Goal: Task Accomplishment & Management: Manage account settings

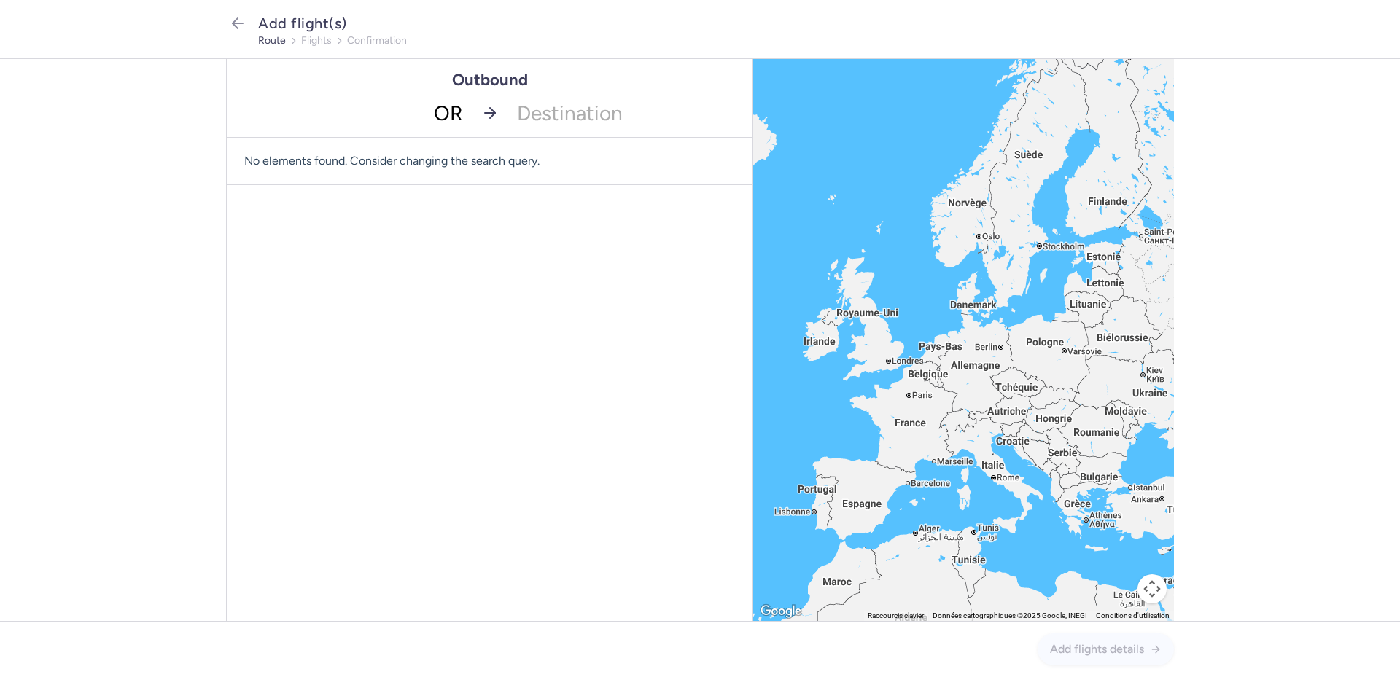
type input "ORY"
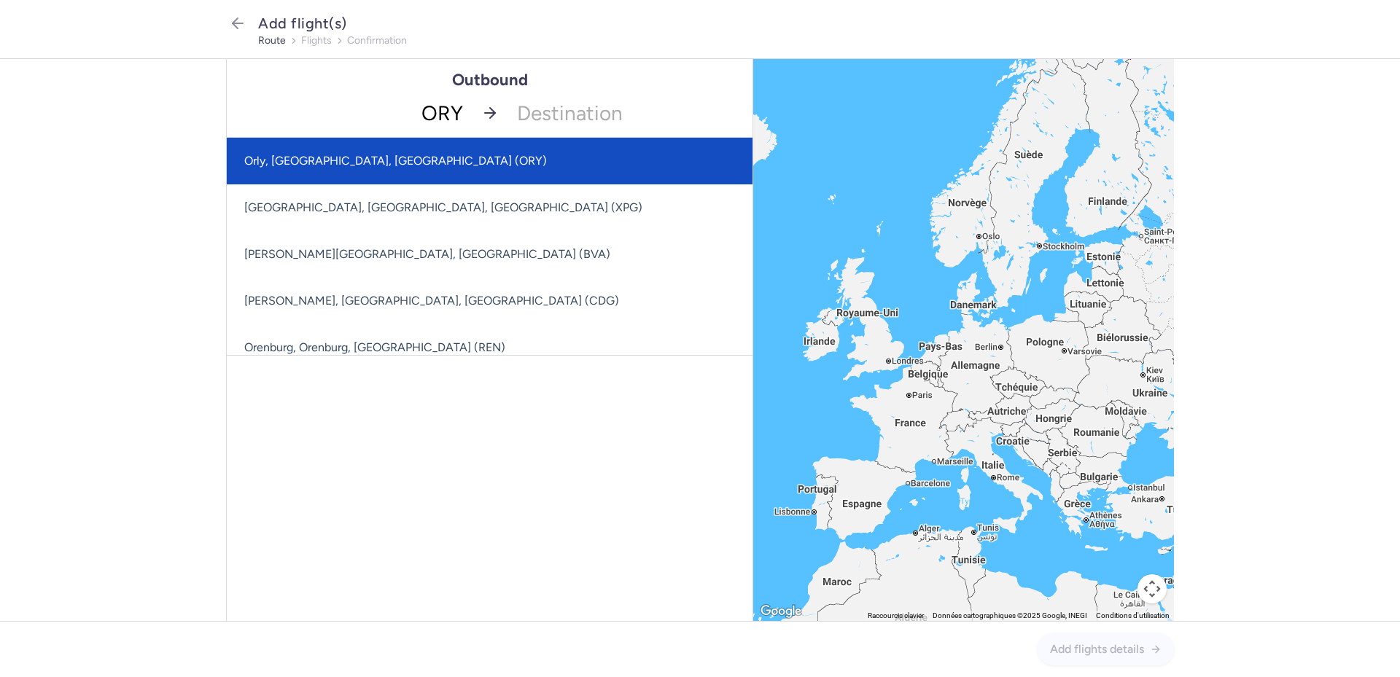
click at [437, 156] on span "Orly, [GEOGRAPHIC_DATA], [GEOGRAPHIC_DATA] (ORY)" at bounding box center [490, 161] width 526 height 47
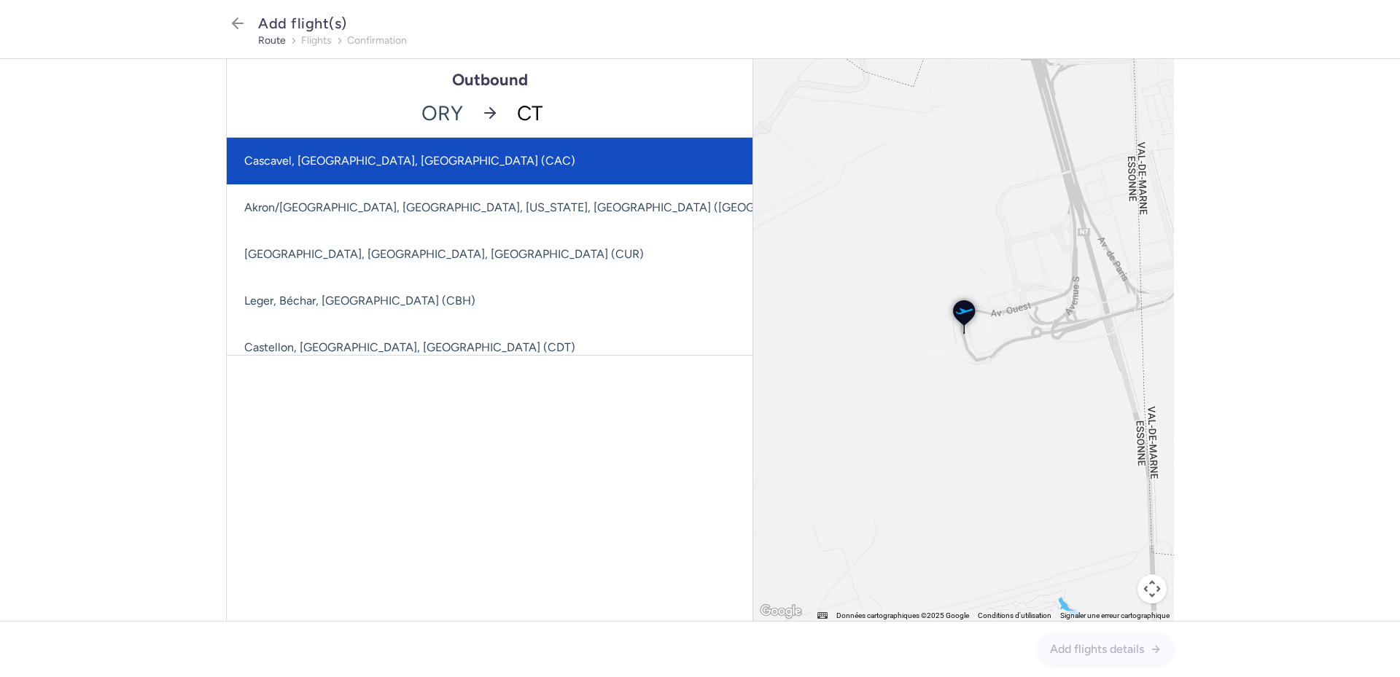
type input "CTA"
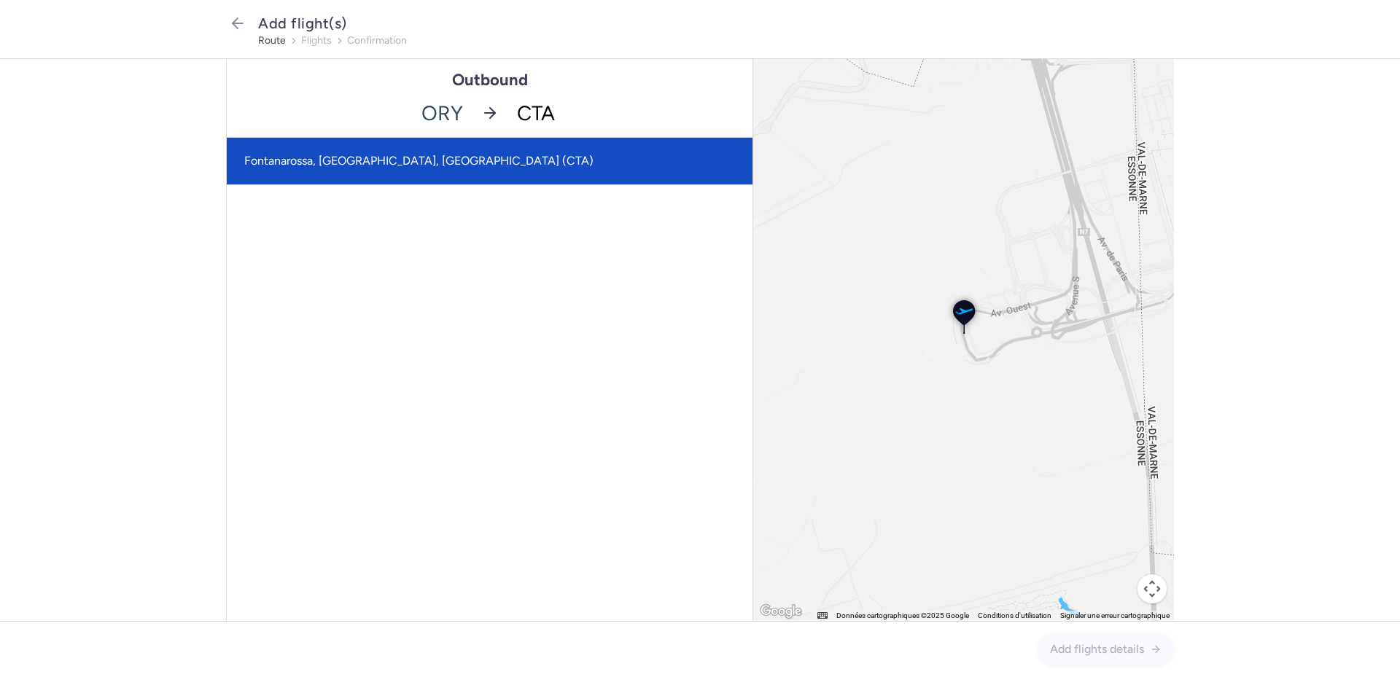
click at [497, 155] on span "Fontanarossa, [GEOGRAPHIC_DATA], [GEOGRAPHIC_DATA] (CTA)" at bounding box center [490, 161] width 526 height 47
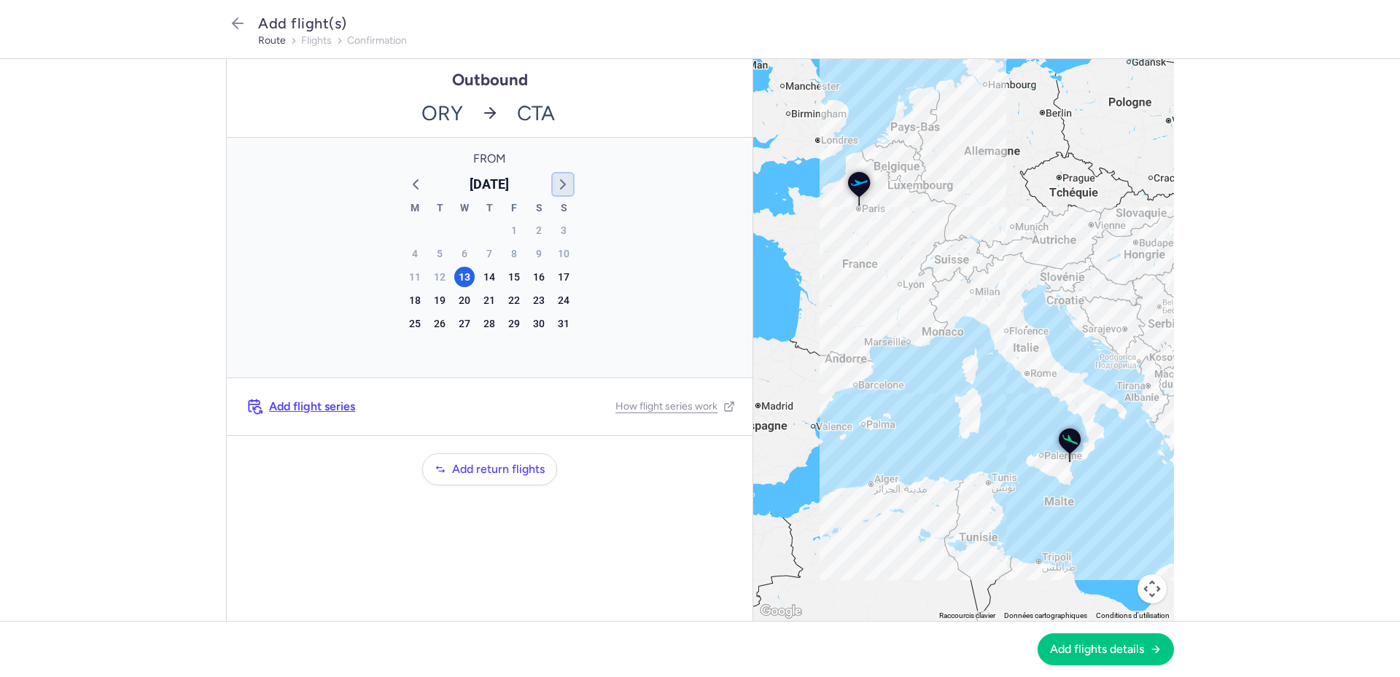
click at [559, 185] on icon "button" at bounding box center [562, 184] width 17 height 17
click at [534, 278] on div "20" at bounding box center [538, 277] width 20 height 20
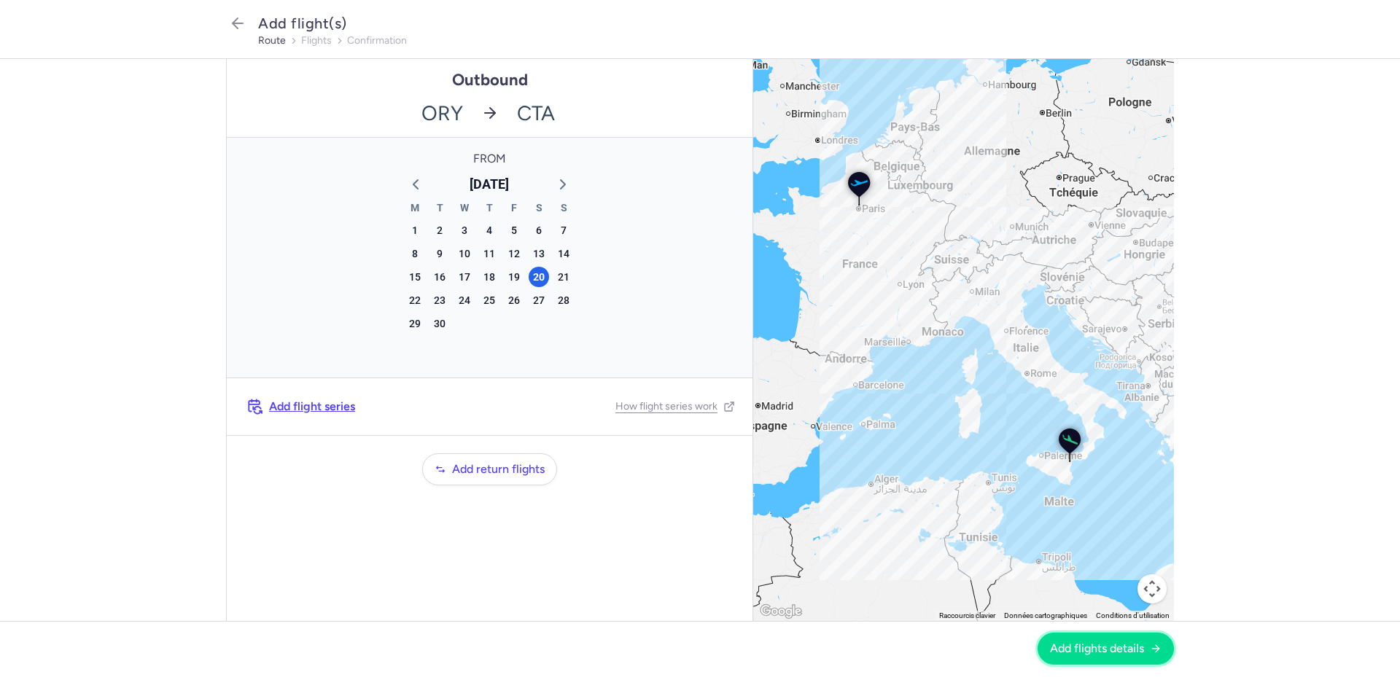
click at [1117, 648] on span "Add flights details" at bounding box center [1097, 648] width 94 height 13
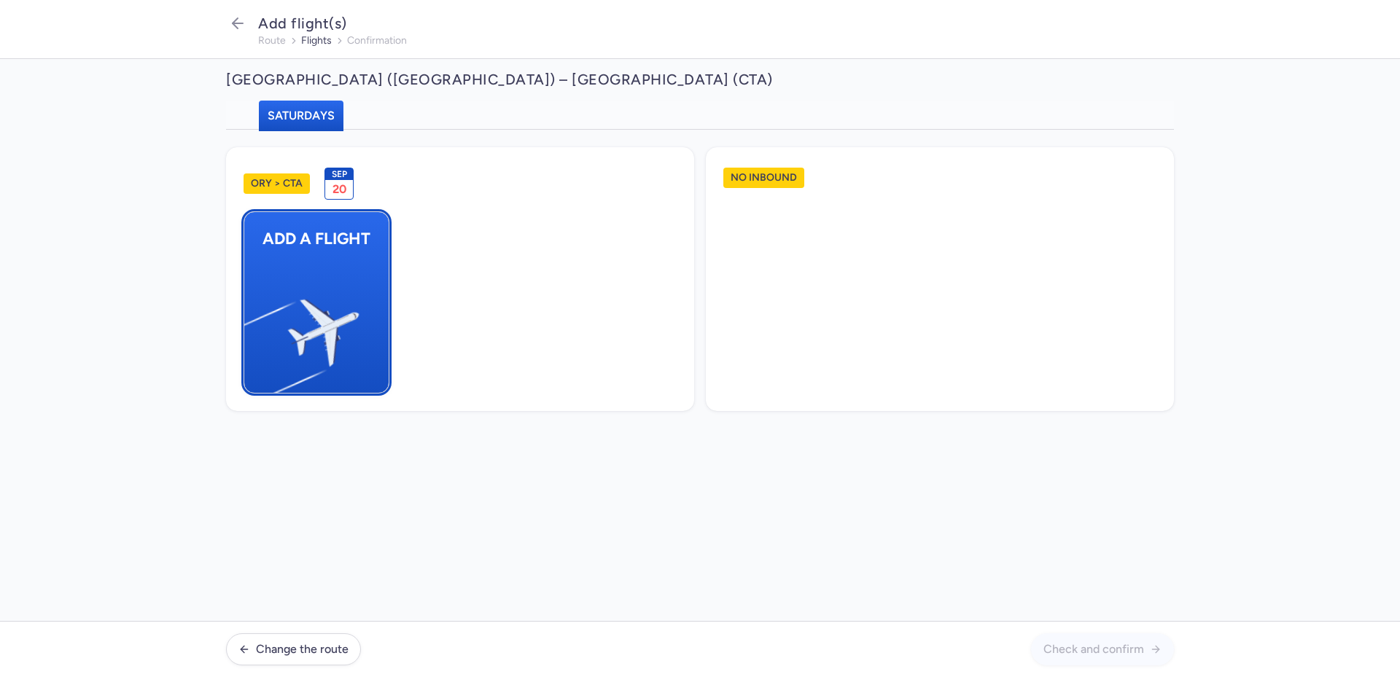
click at [367, 341] on button "Add a flight" at bounding box center [316, 302] width 146 height 182
select select "23"
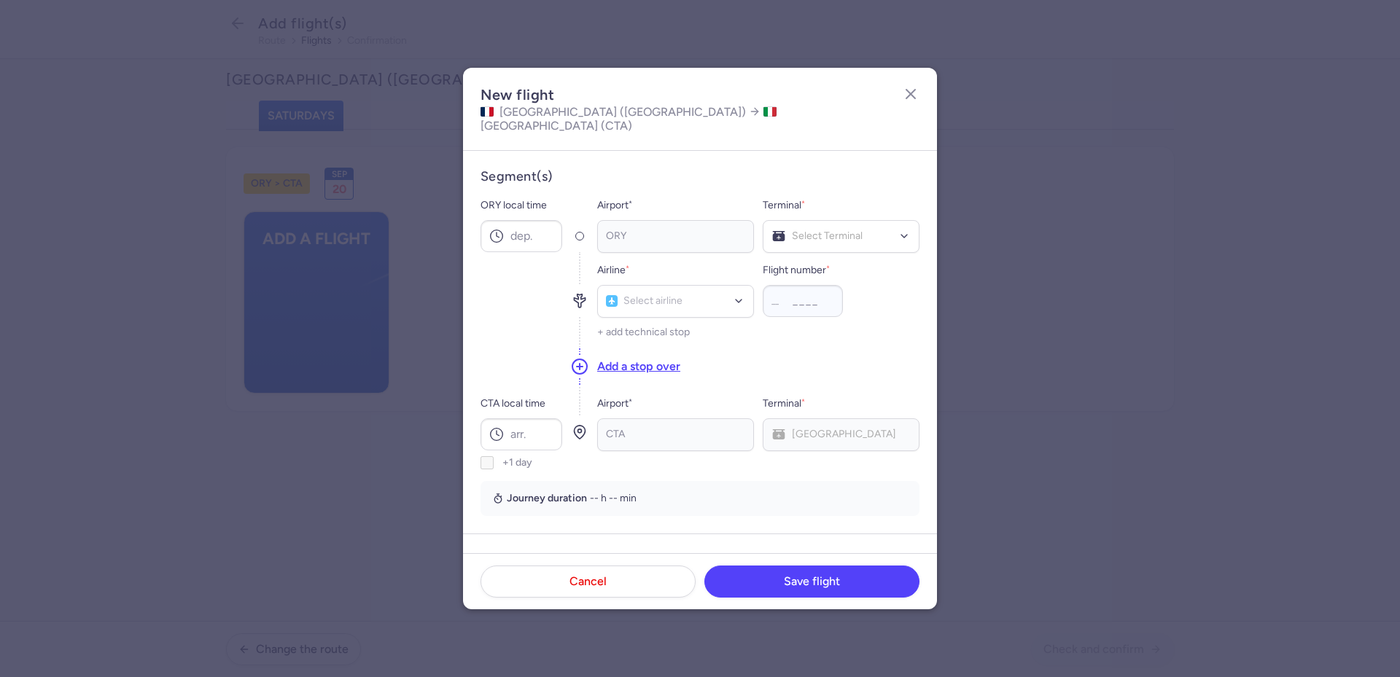
drag, startPoint x: 496, startPoint y: 266, endPoint x: 499, endPoint y: 259, distance: 8.1
click at [496, 266] on div at bounding box center [521, 300] width 82 height 94
click at [526, 222] on input "ORY local time" at bounding box center [521, 236] width 82 height 32
type input "07:25"
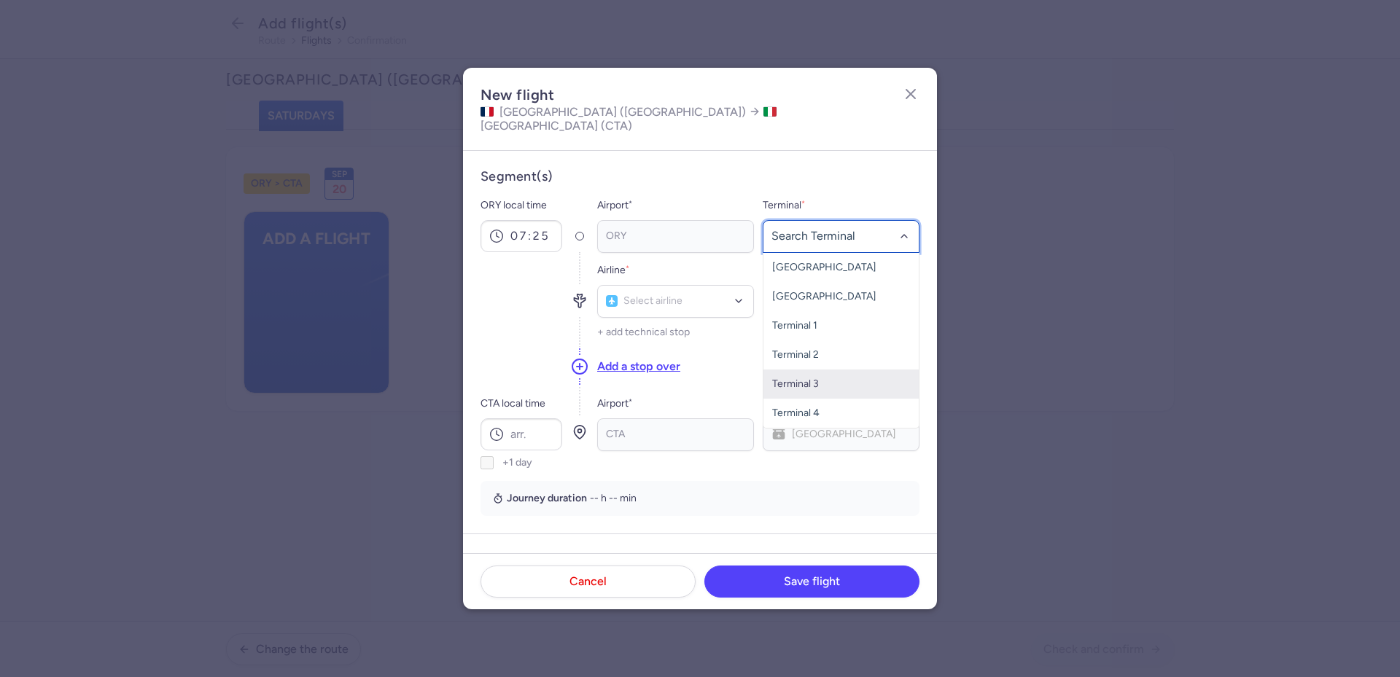
click at [795, 378] on span "Terminal 3" at bounding box center [795, 384] width 47 height 12
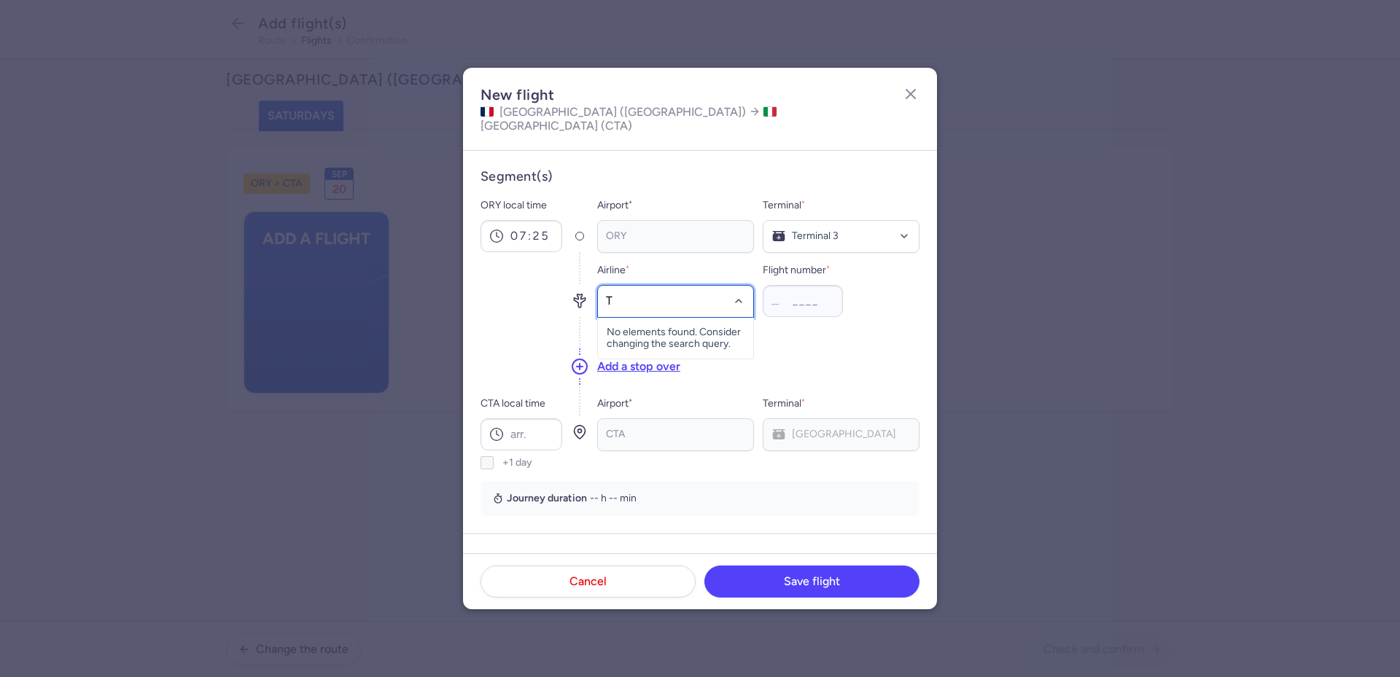
type input "TO"
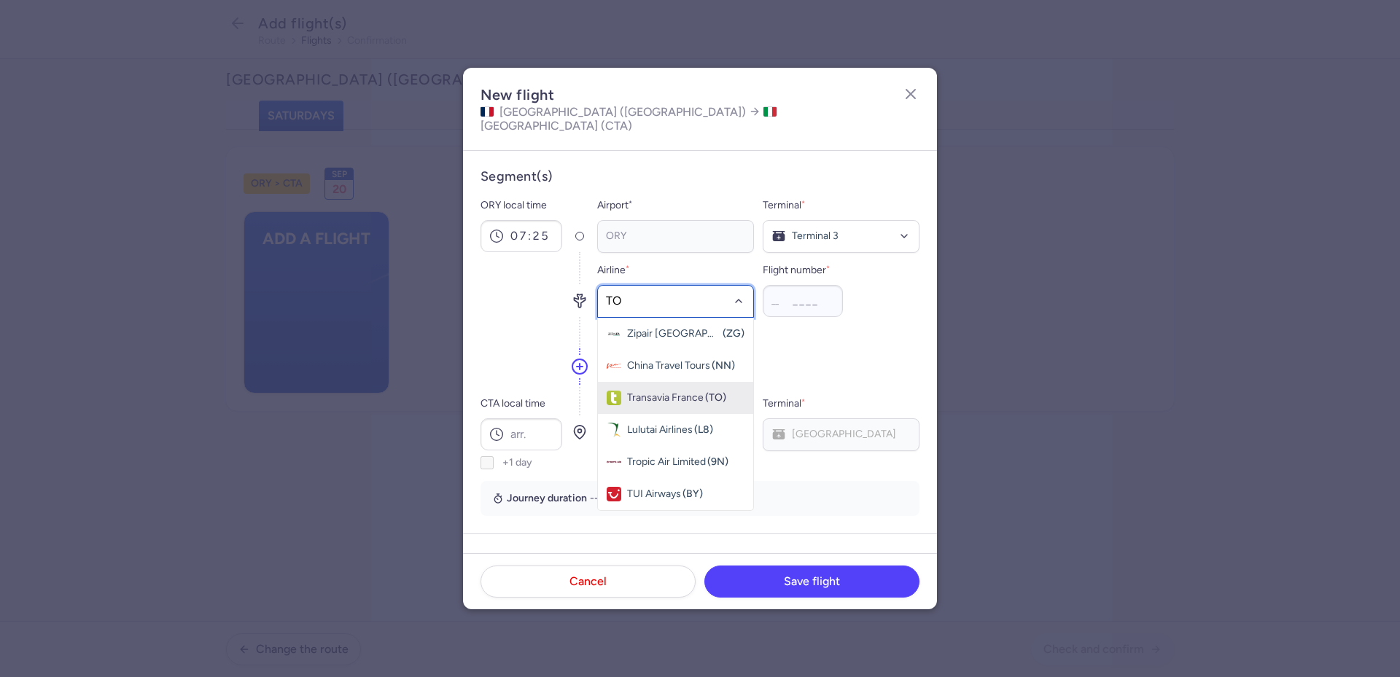
click at [680, 392] on span "Transavia France" at bounding box center [665, 398] width 77 height 12
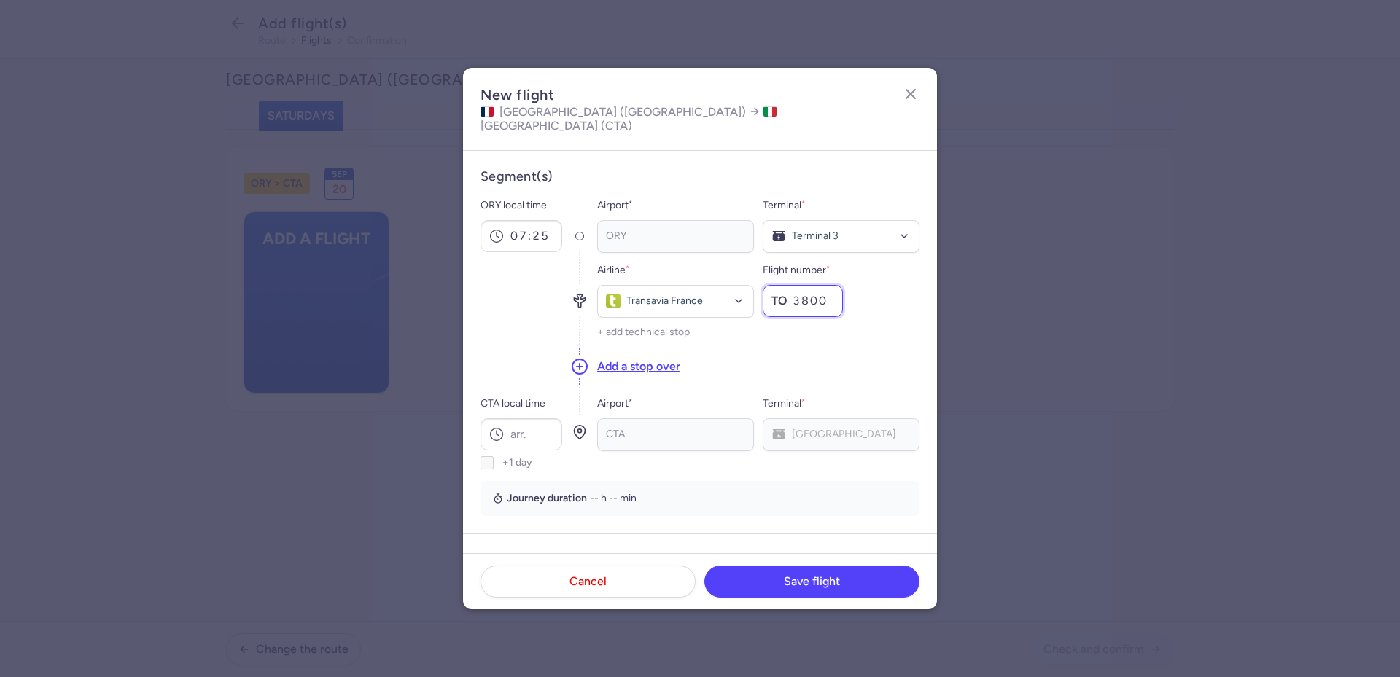
type input "3800"
click at [534, 424] on input "CTA local time" at bounding box center [521, 434] width 82 height 32
type input "10:00"
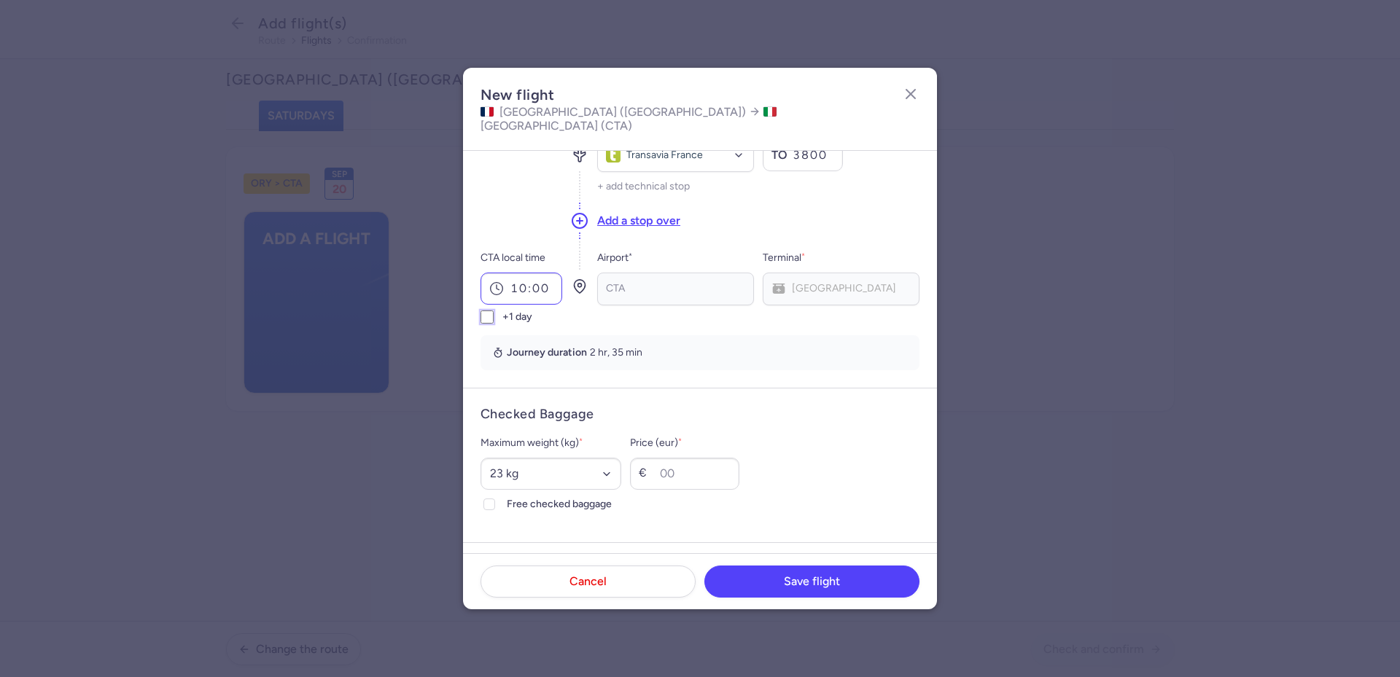
scroll to position [219, 0]
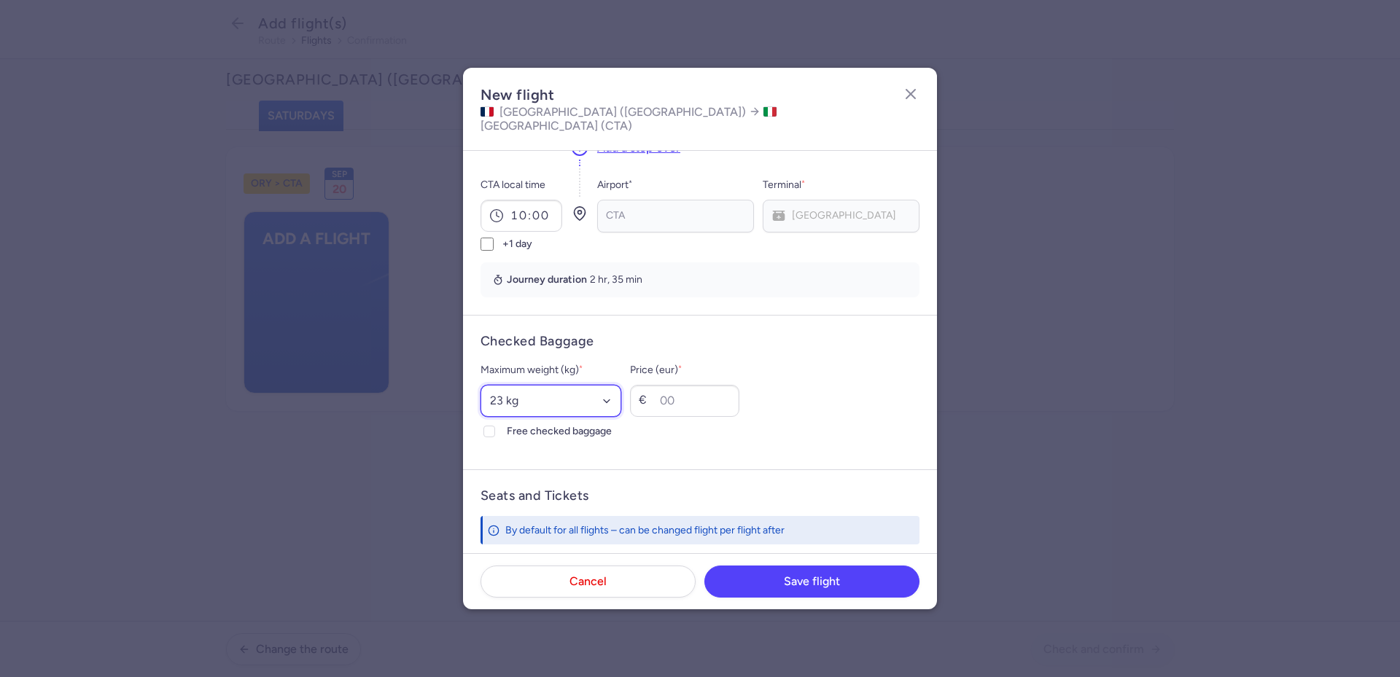
click at [621, 392] on select "Select an option 15 kg 16 kg 17 kg 18 kg 19 kg 20 kg 21 kg 22 kg 23 kg 24 kg 25…" at bounding box center [550, 401] width 141 height 32
select select "20"
click at [480, 385] on select "Select an option 15 kg 16 kg 17 kg 18 kg 19 kg 20 kg 21 kg 22 kg 23 kg 24 kg 25…" at bounding box center [550, 401] width 141 height 32
click at [585, 423] on span "Free checked baggage" at bounding box center [564, 431] width 114 height 17
click at [495, 426] on input "Free checked baggage" at bounding box center [489, 432] width 12 height 12
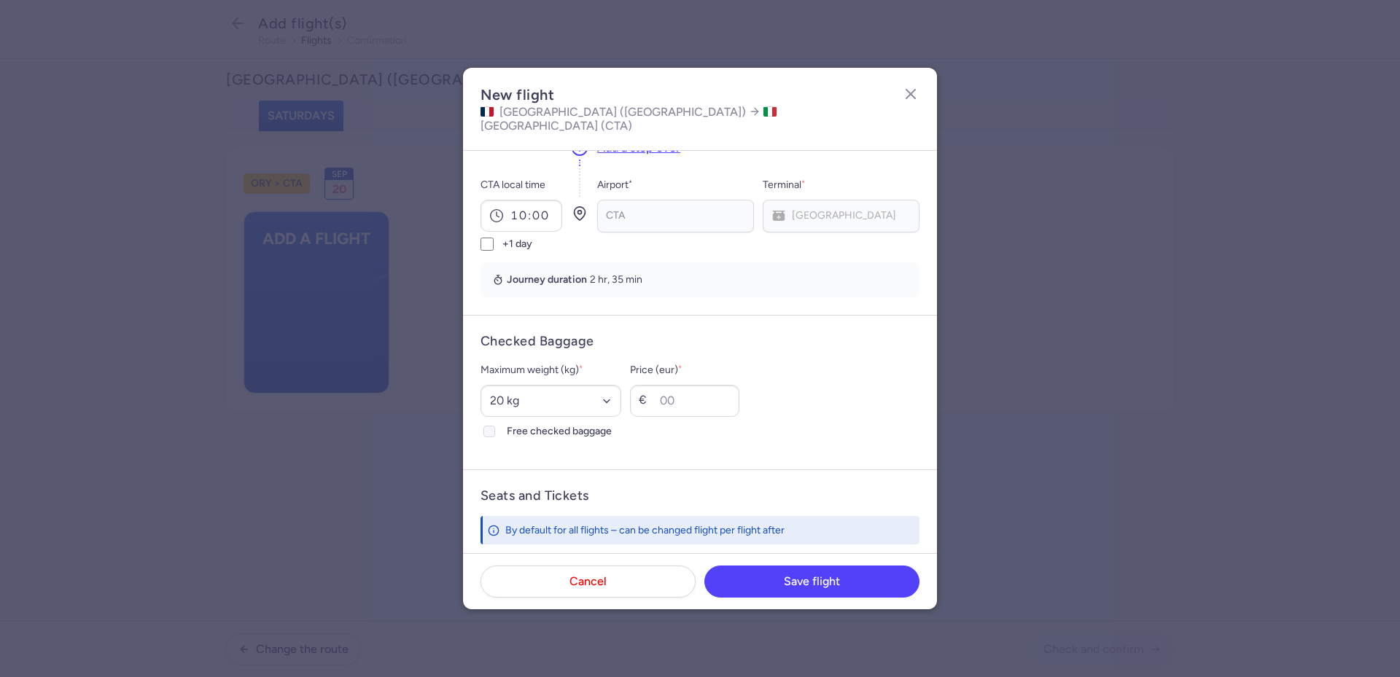
checkbox input "true"
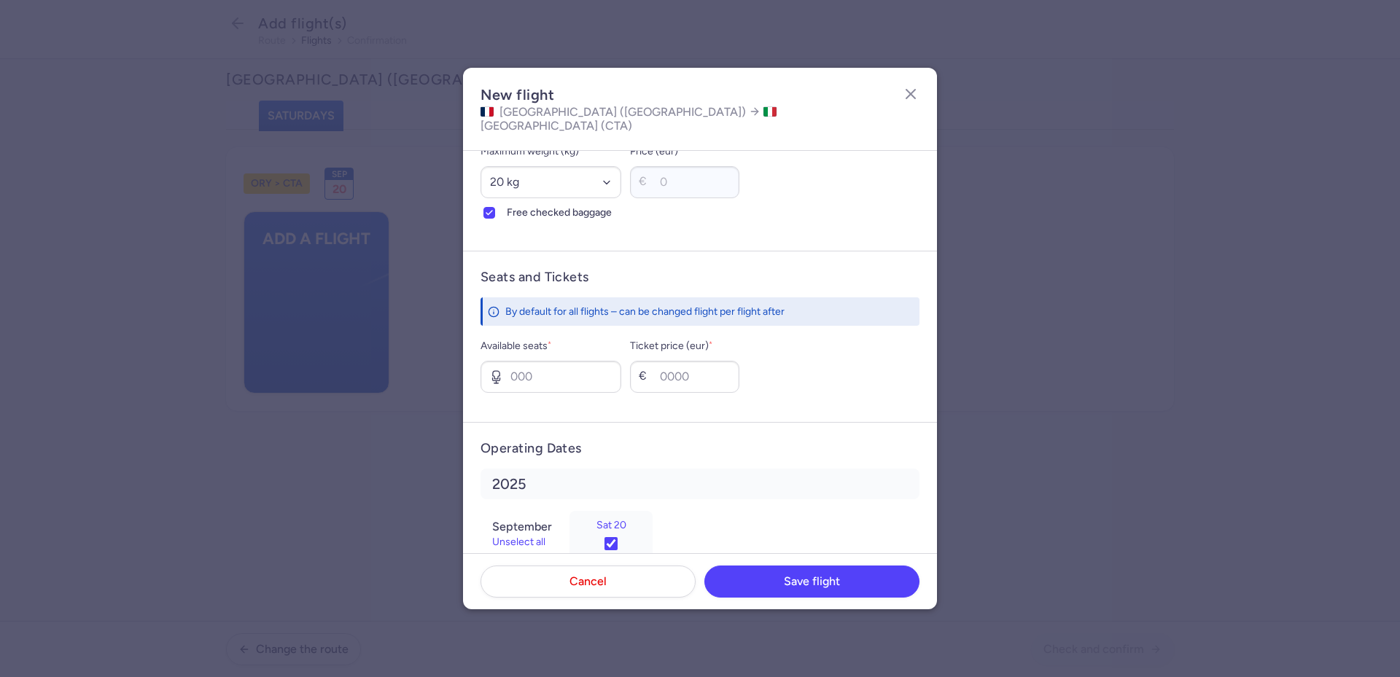
scroll to position [458, 0]
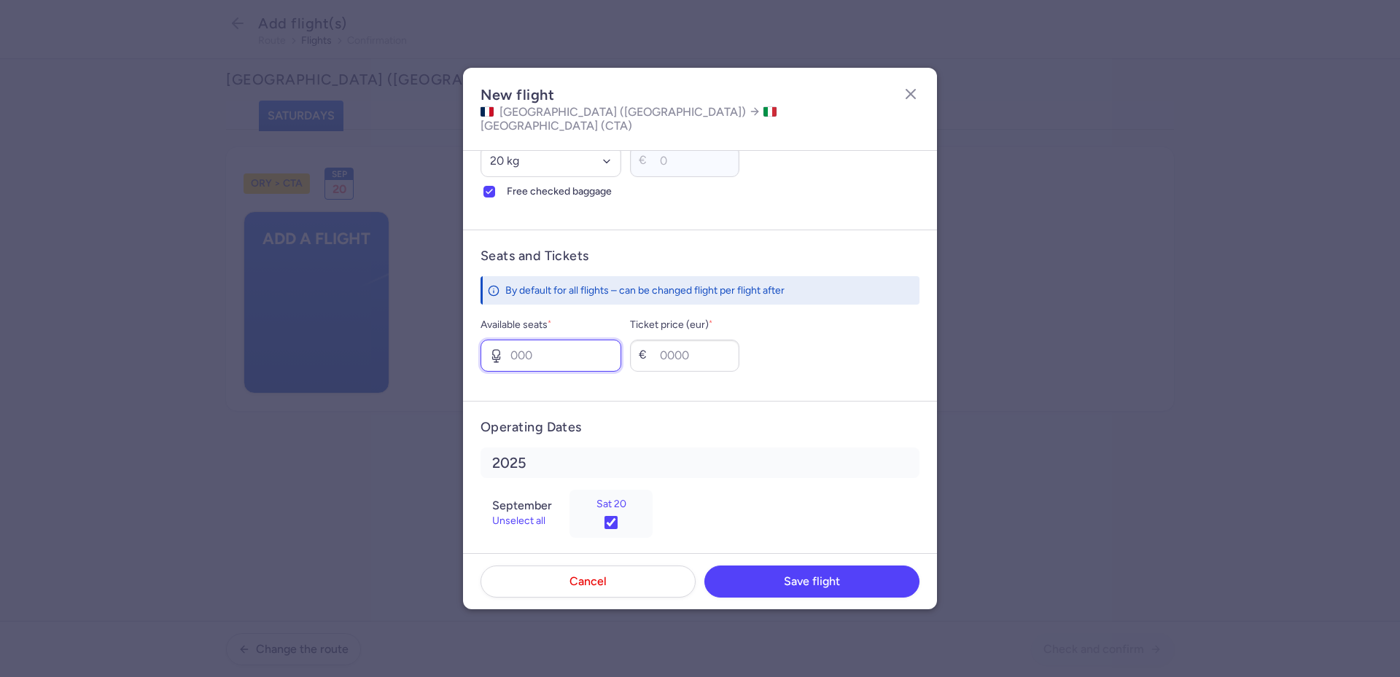
click at [557, 347] on input "Available seats *" at bounding box center [550, 356] width 141 height 32
type input "1"
click at [711, 350] on input "Ticket price (eur) *" at bounding box center [684, 356] width 109 height 32
type input "100"
click at [828, 574] on span "Save flight" at bounding box center [812, 580] width 56 height 13
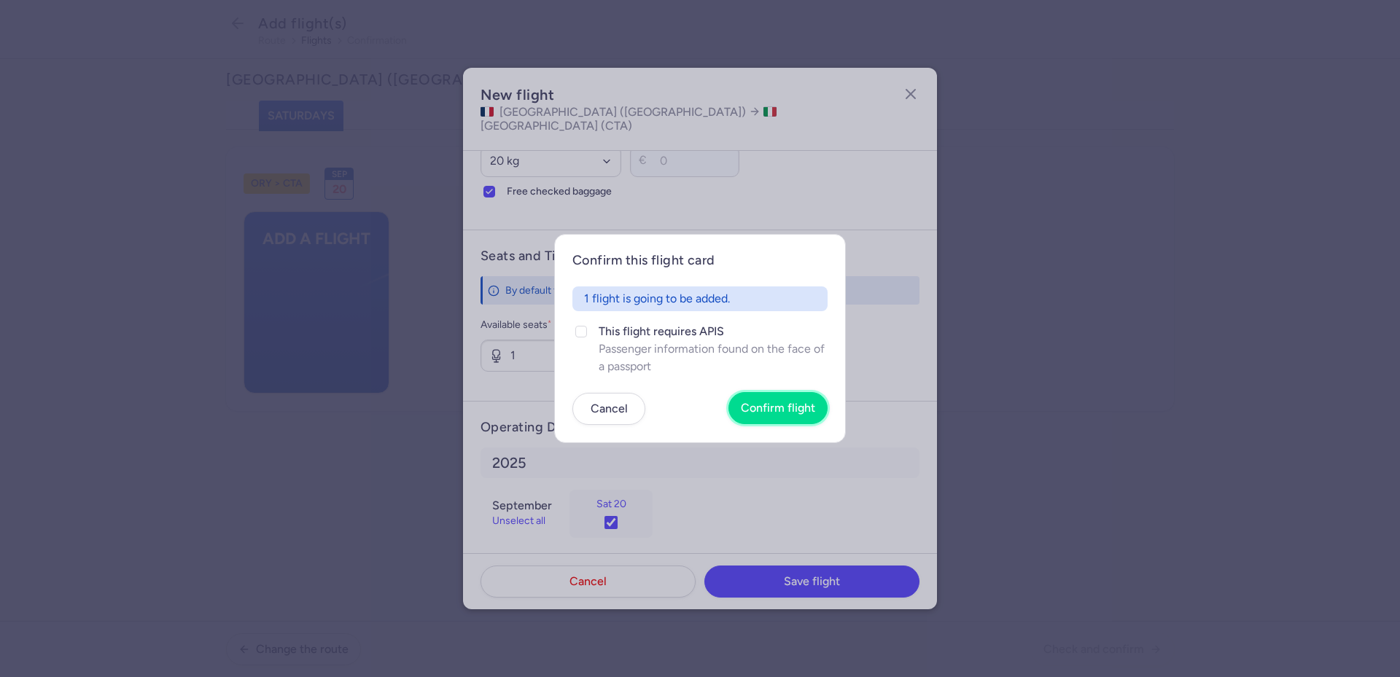
click at [784, 396] on button "Confirm flight" at bounding box center [777, 408] width 99 height 32
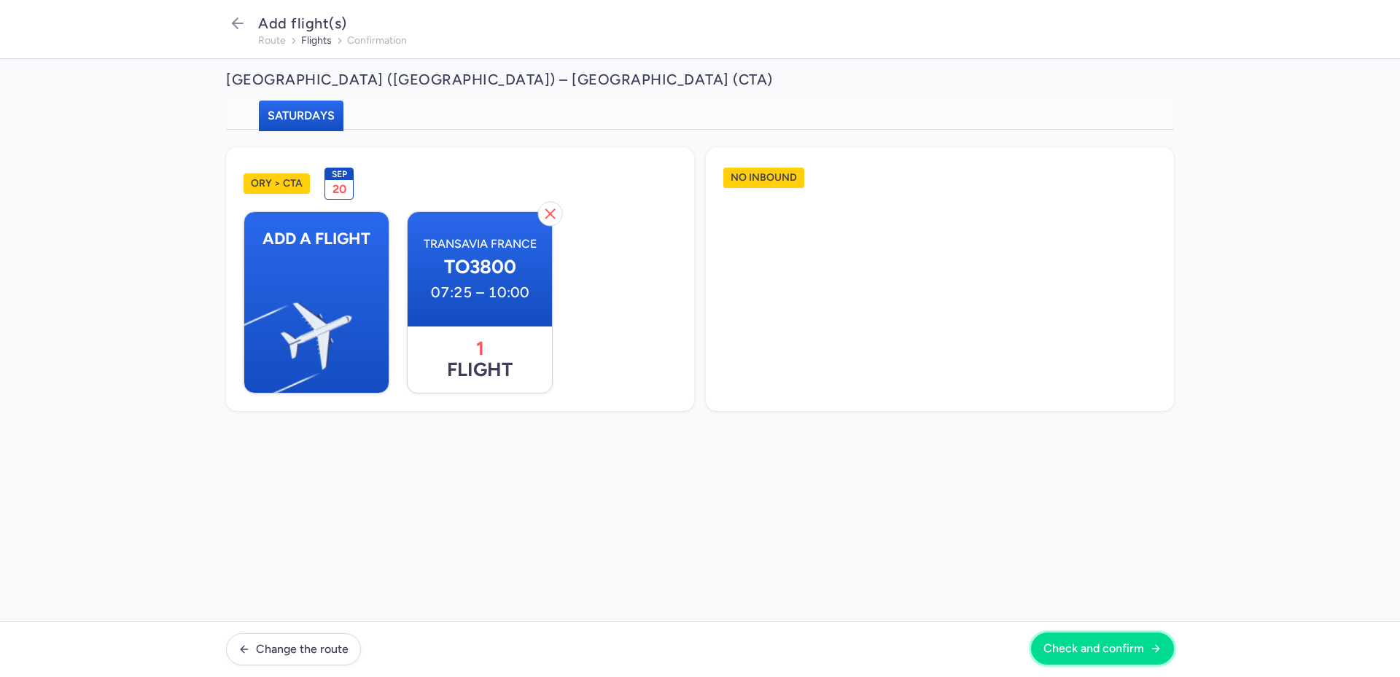
click at [1071, 646] on span "Check and confirm" at bounding box center [1093, 648] width 101 height 13
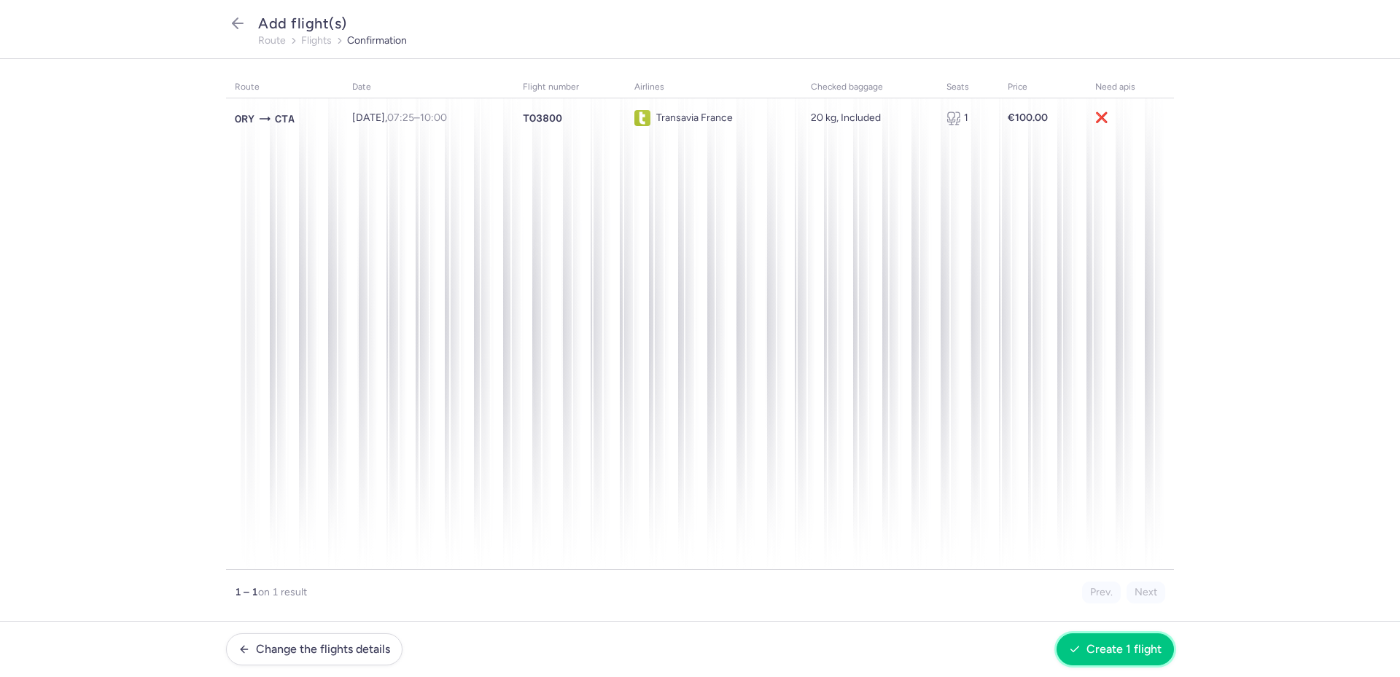
click at [1071, 646] on icon "button" at bounding box center [1075, 650] width 12 height 12
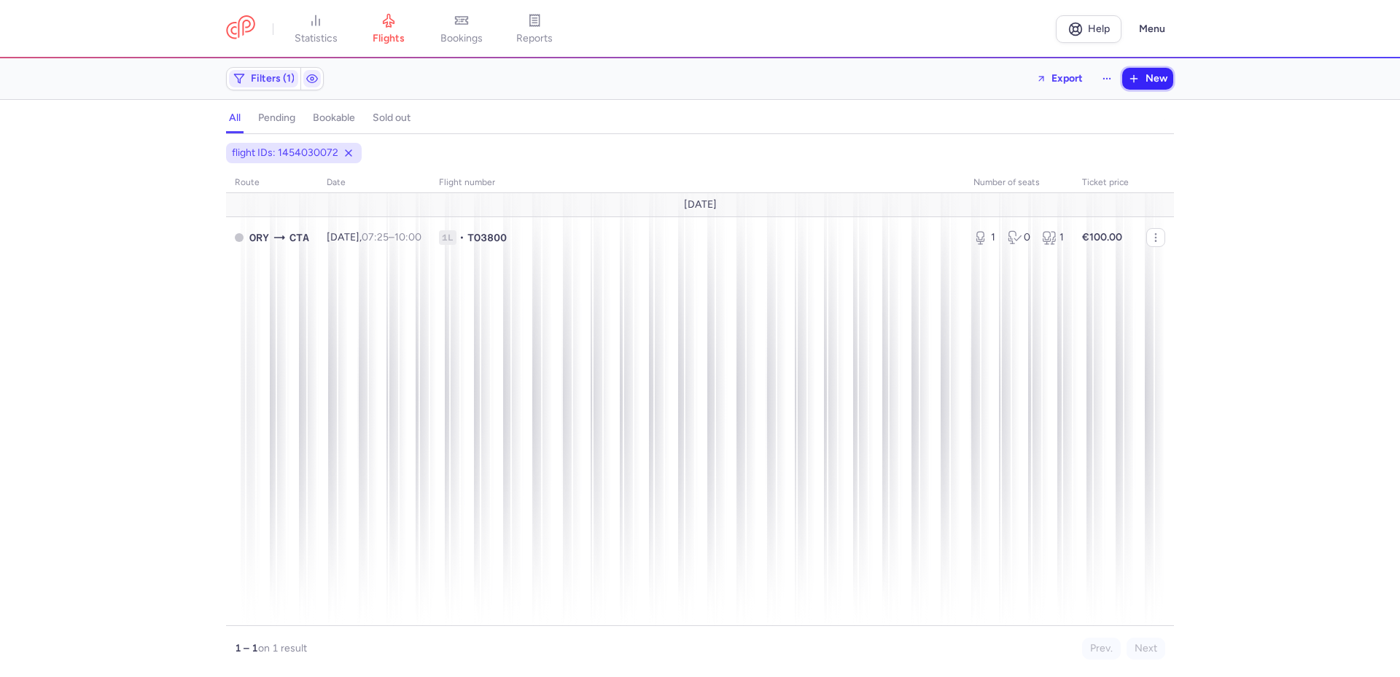
click at [1136, 74] on icon "button" at bounding box center [1134, 79] width 12 height 12
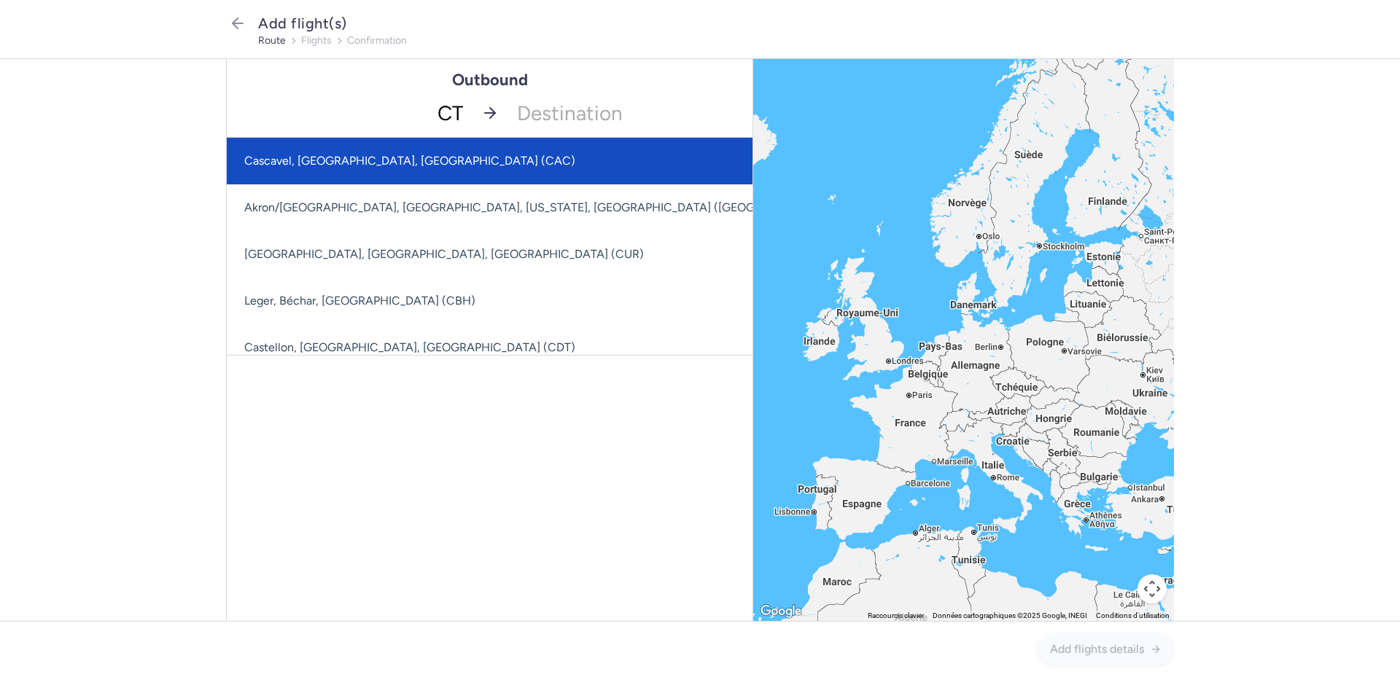
type input "CTA"
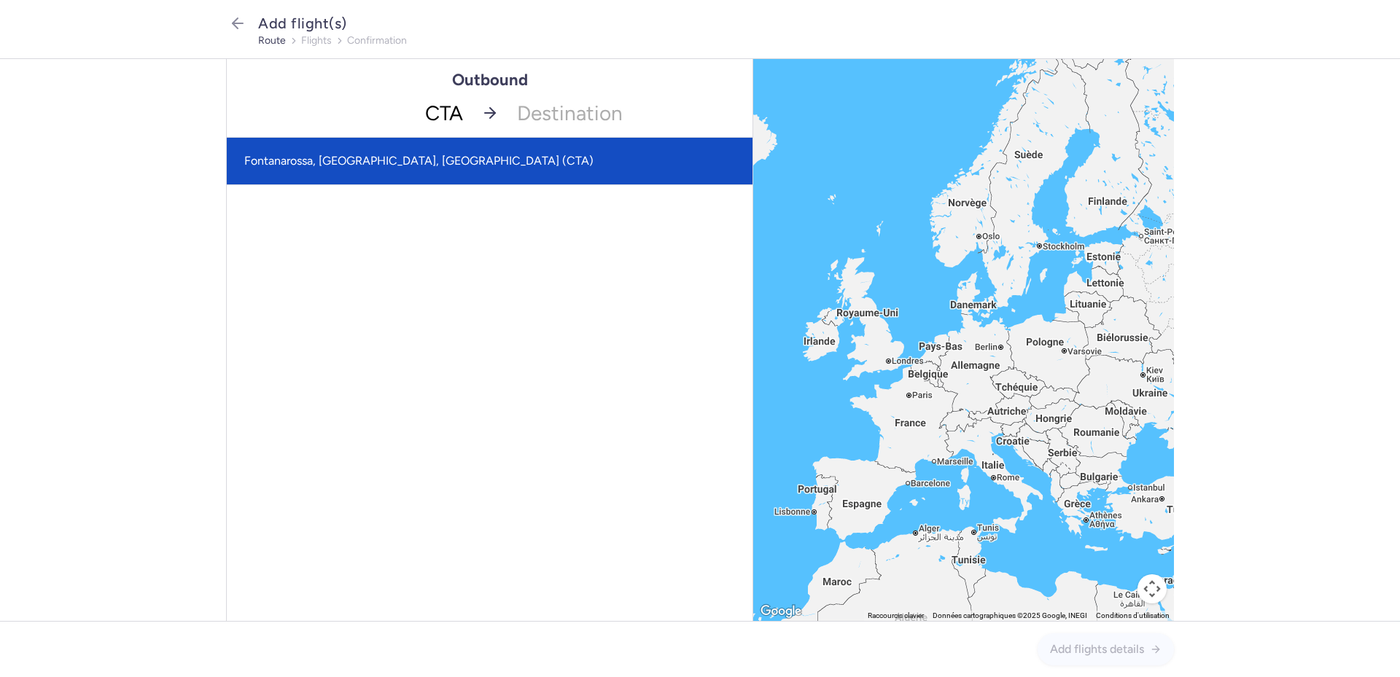
click at [387, 160] on span "Fontanarossa, [GEOGRAPHIC_DATA], [GEOGRAPHIC_DATA] (CTA)" at bounding box center [418, 161] width 349 height 14
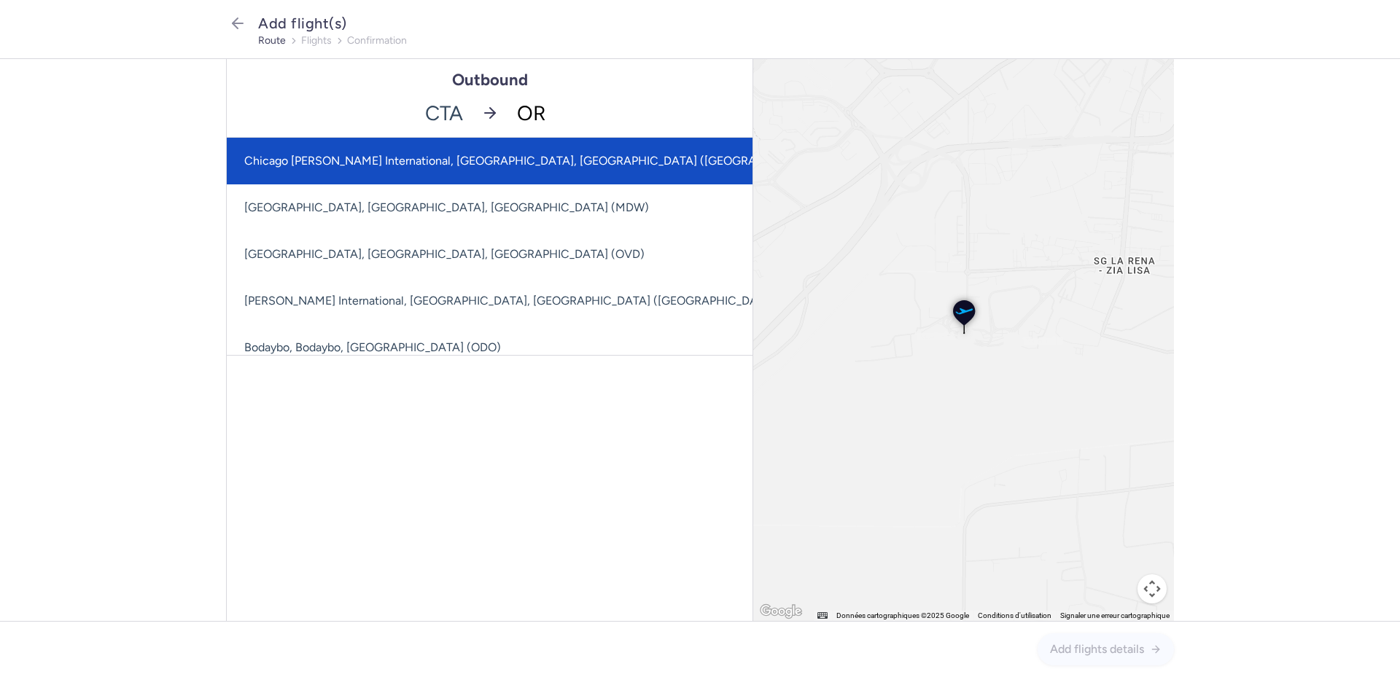
type input "ORY"
click at [496, 143] on span "Orly, [GEOGRAPHIC_DATA], [GEOGRAPHIC_DATA] (ORY)" at bounding box center [490, 161] width 526 height 47
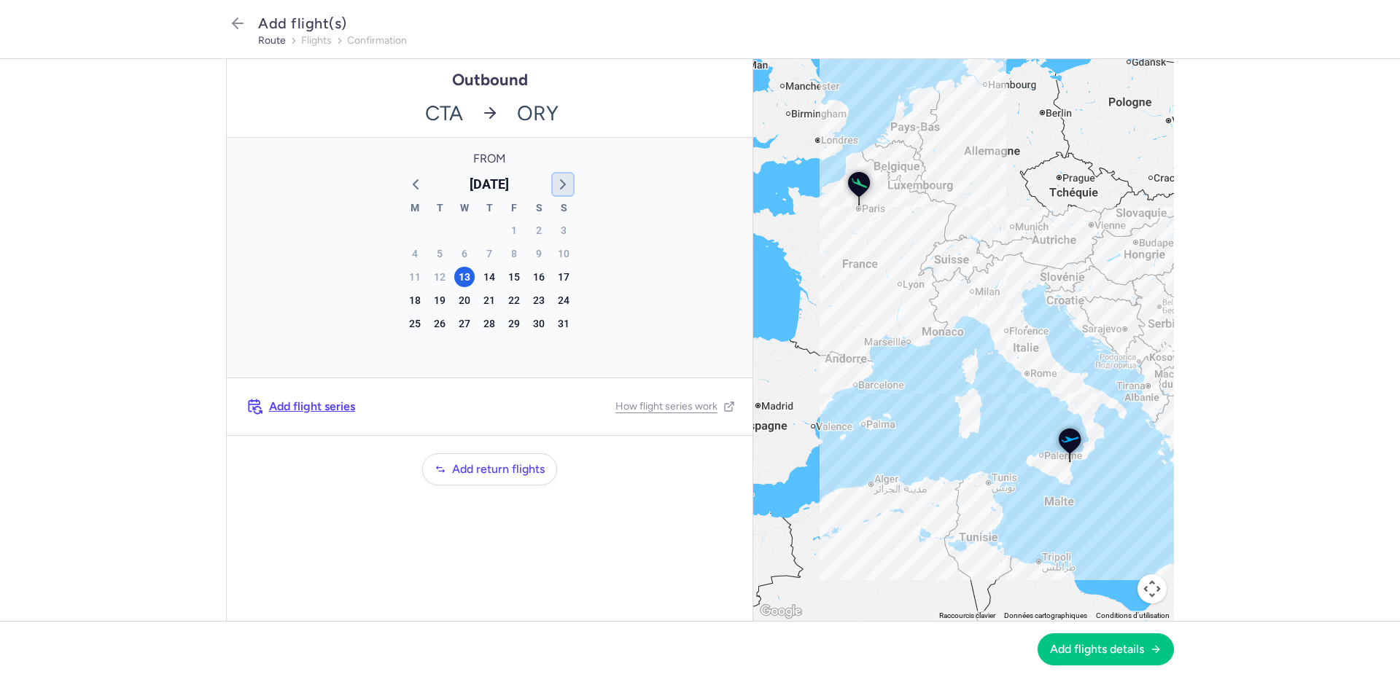
click at [558, 182] on icon "button" at bounding box center [562, 184] width 17 height 17
click at [534, 301] on div "27" at bounding box center [538, 300] width 20 height 20
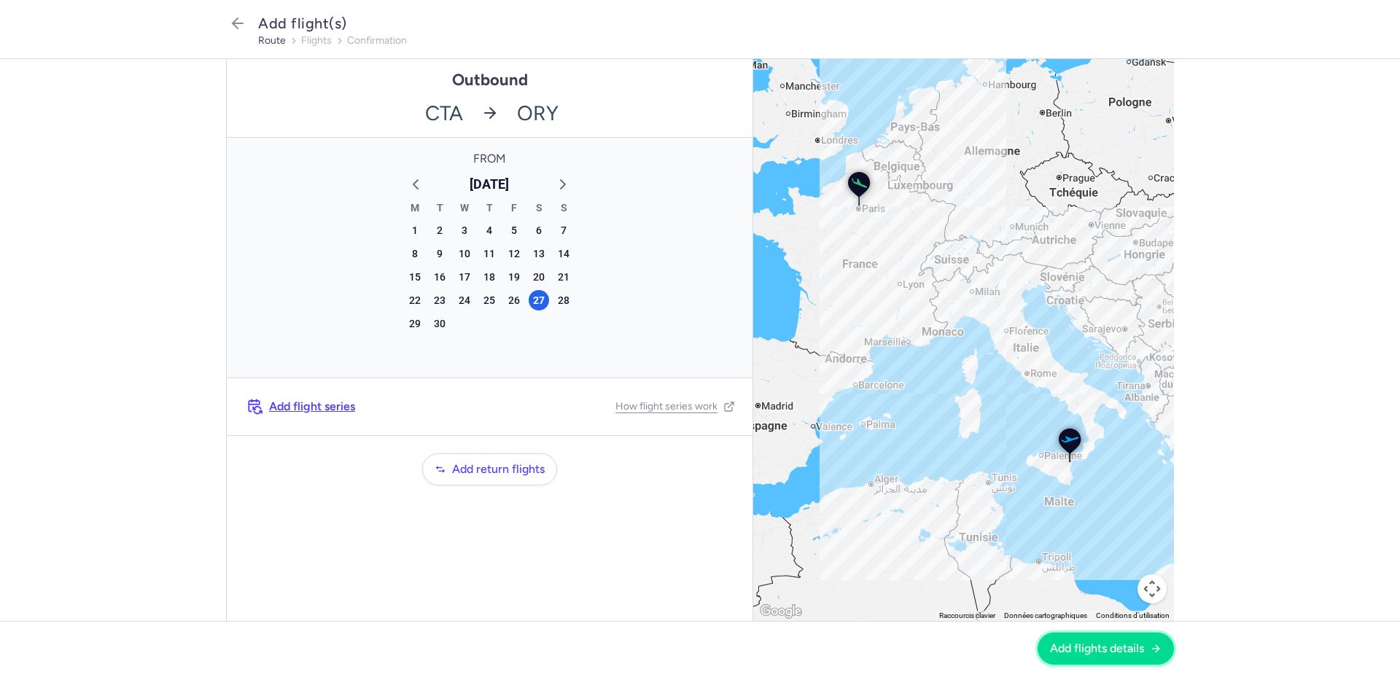
click at [1074, 648] on span "Add flights details" at bounding box center [1097, 648] width 94 height 13
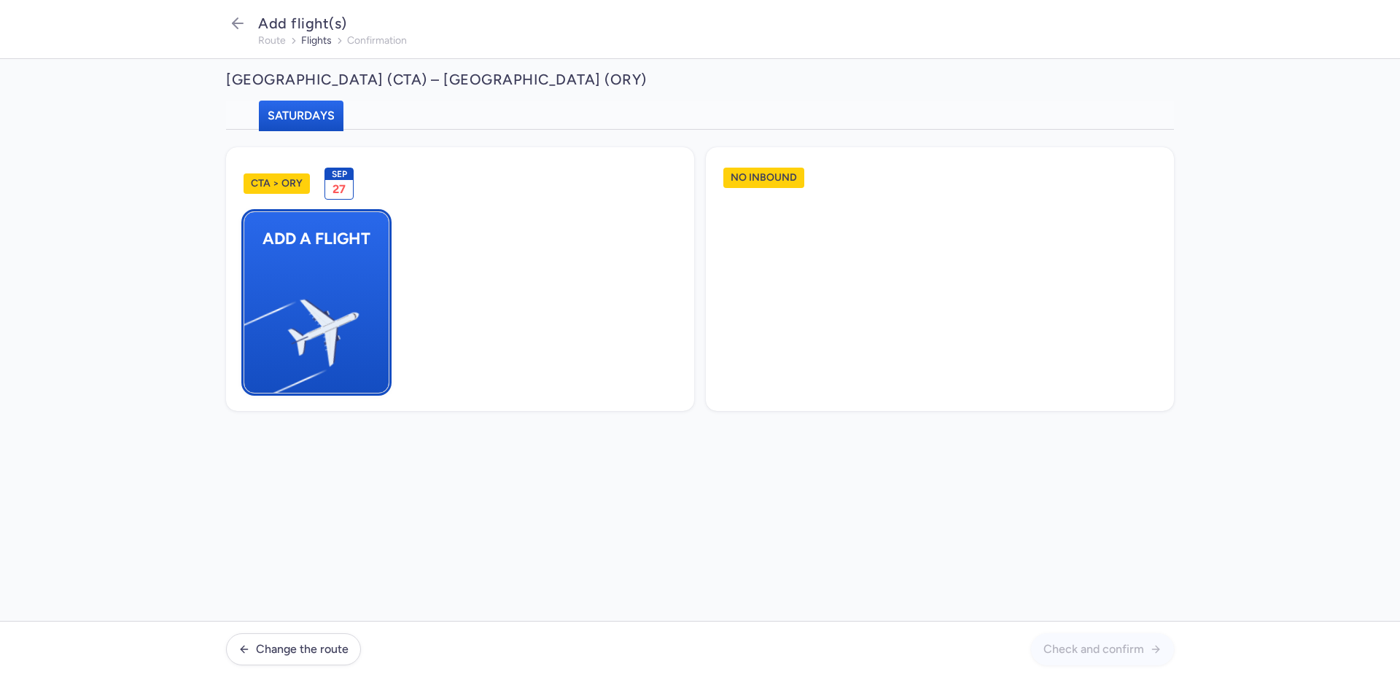
click at [299, 268] on img "button" at bounding box center [251, 327] width 246 height 226
select select "23"
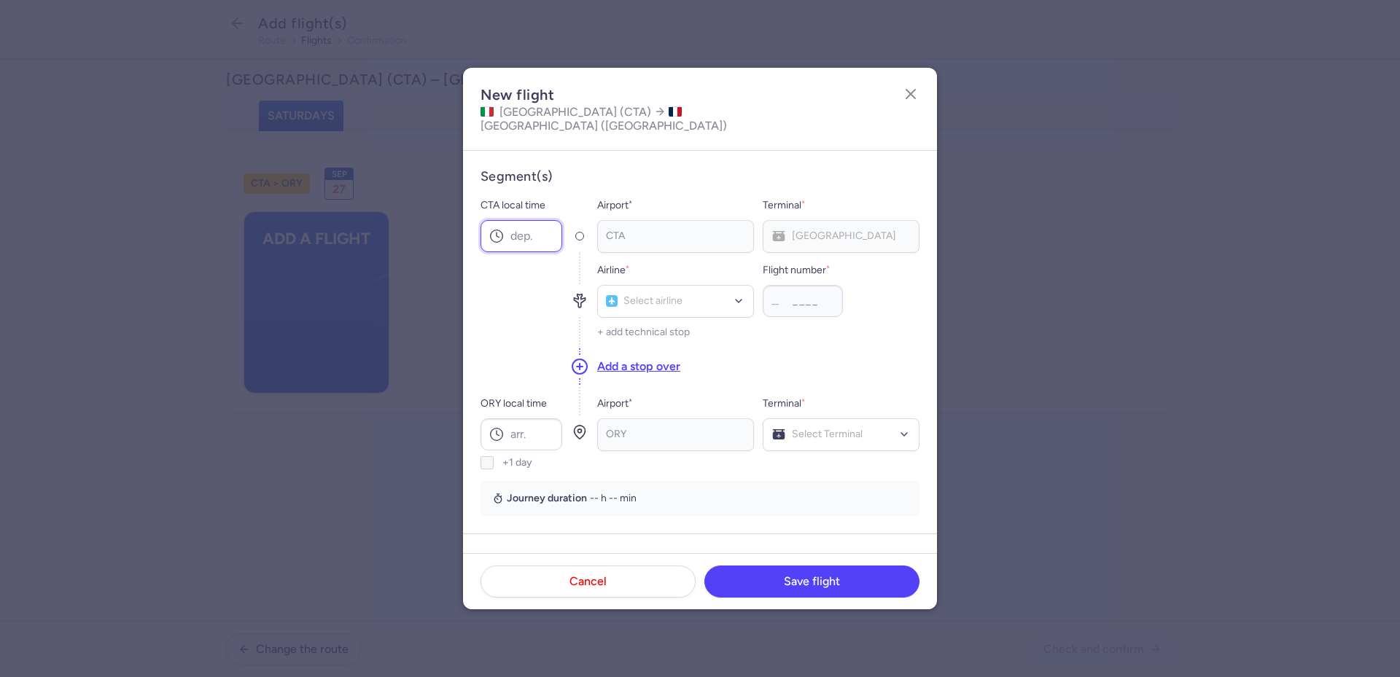
click at [532, 224] on input "CTA local time" at bounding box center [521, 236] width 82 height 32
type input "10:45"
type input "TO"
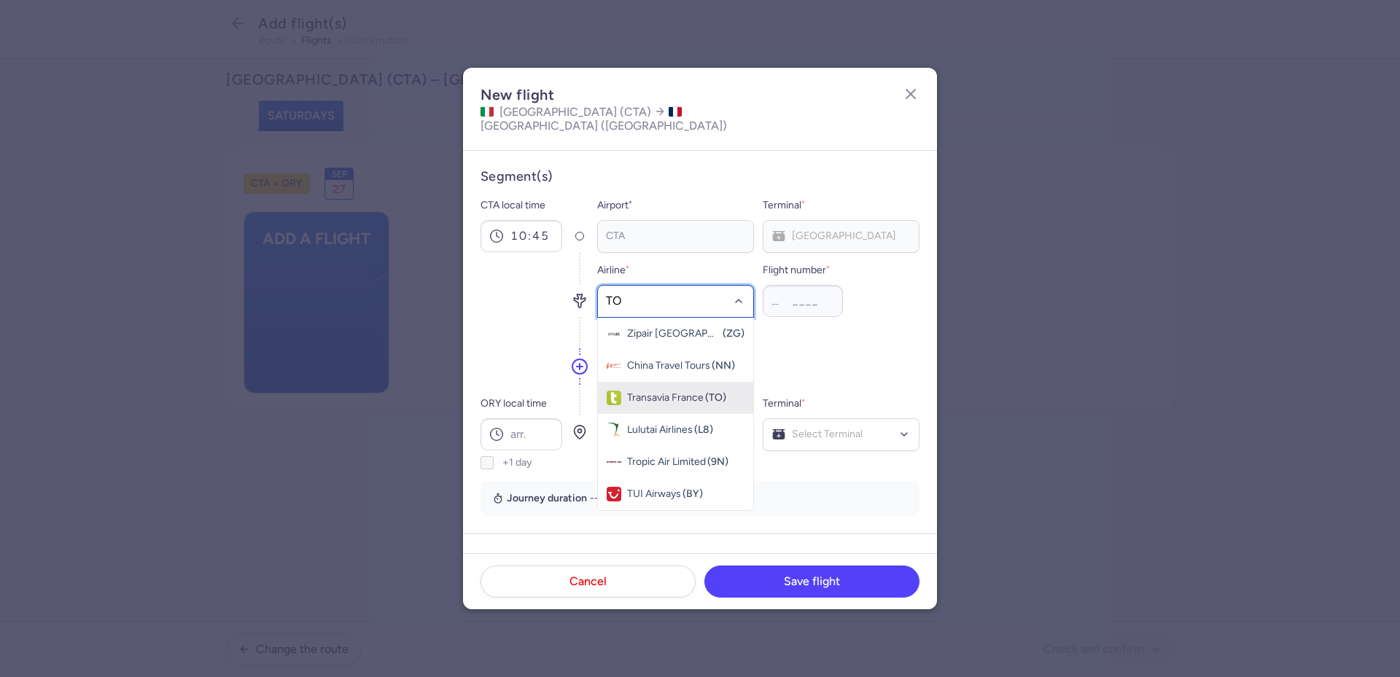
click at [657, 392] on span "Transavia France" at bounding box center [665, 398] width 77 height 12
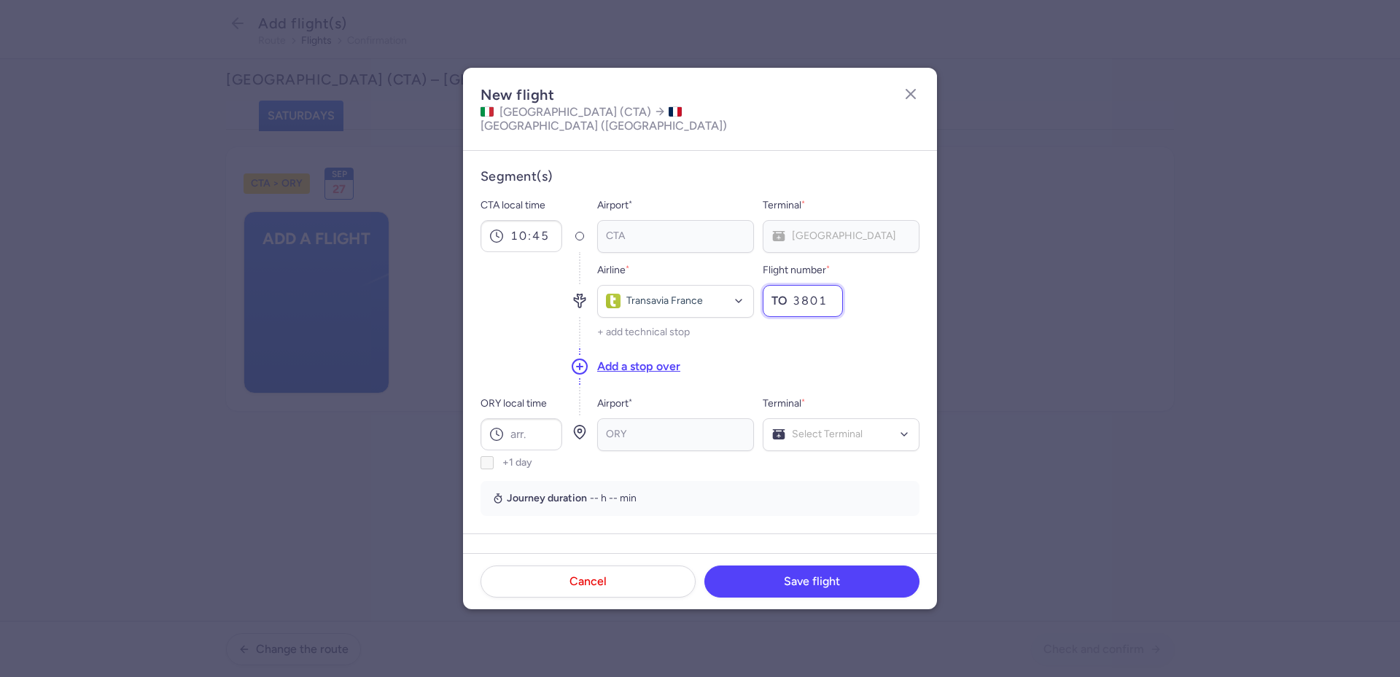
type input "3801"
click at [539, 421] on input "ORY local time" at bounding box center [521, 434] width 82 height 32
type input "13:40"
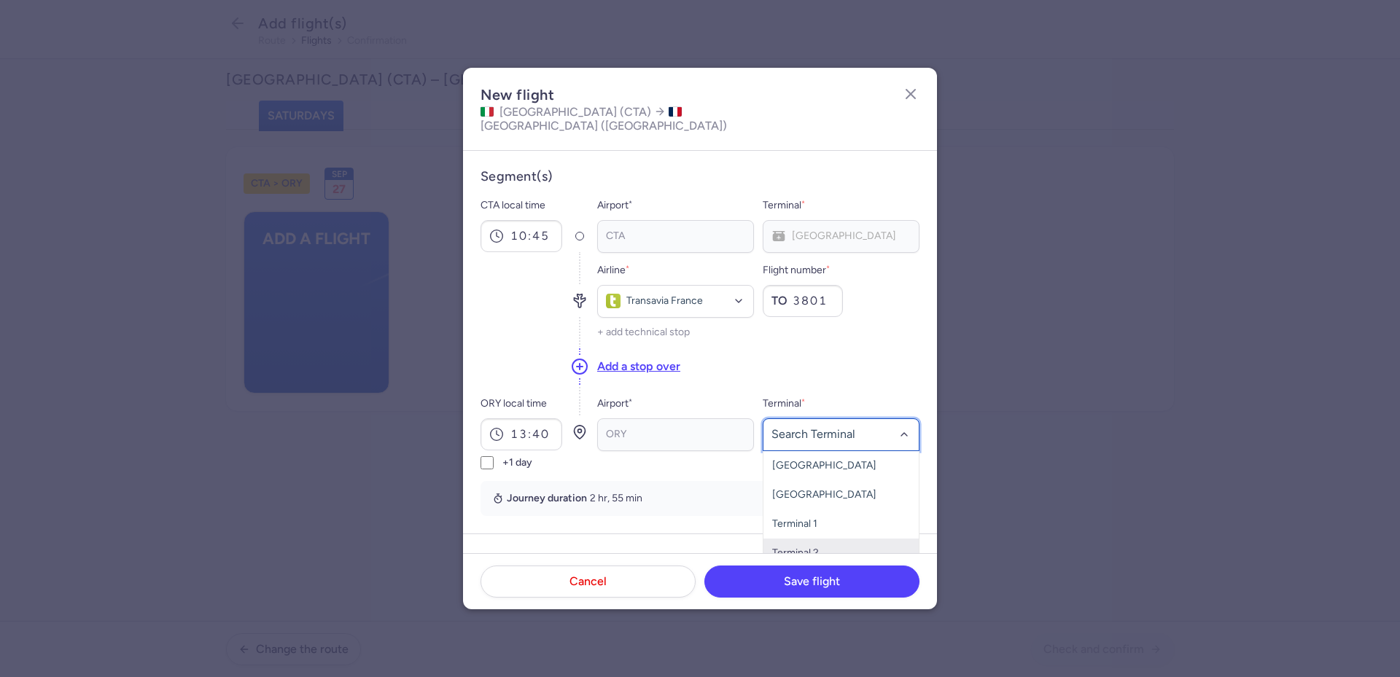
scroll to position [73, 0]
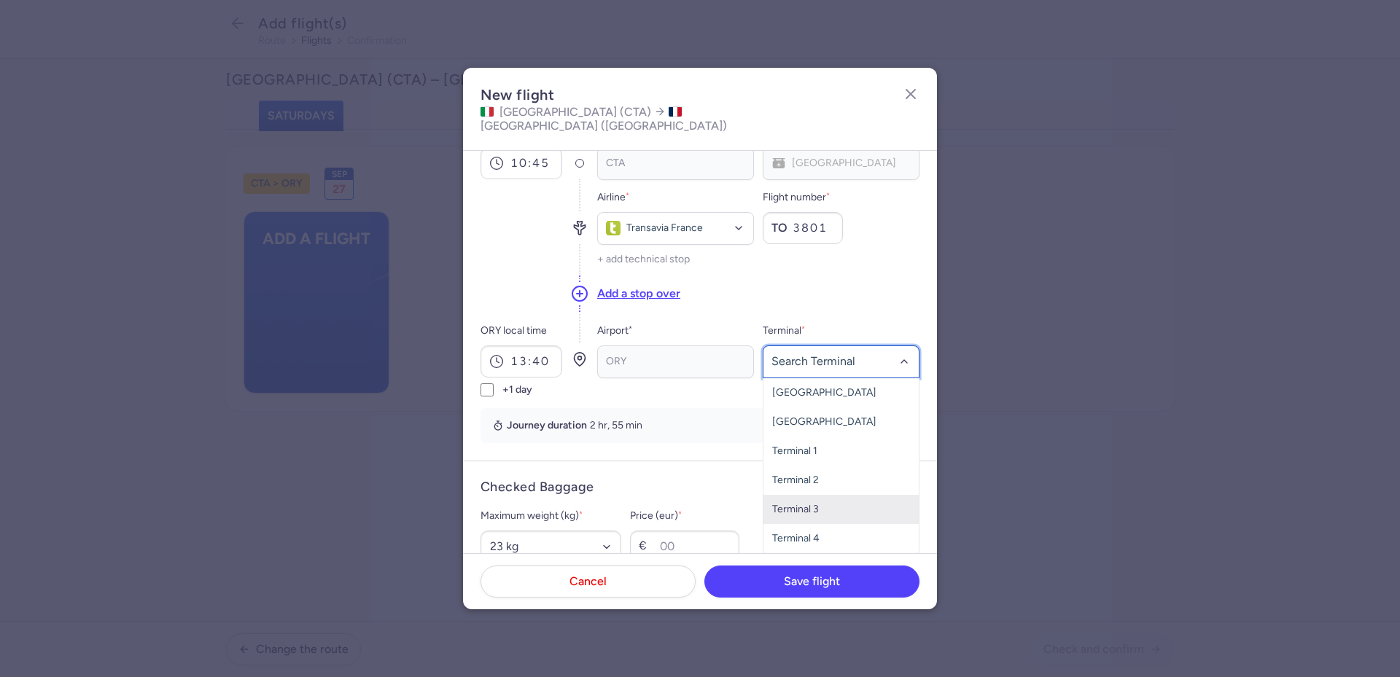
click at [822, 499] on span "Terminal 3" at bounding box center [840, 509] width 155 height 29
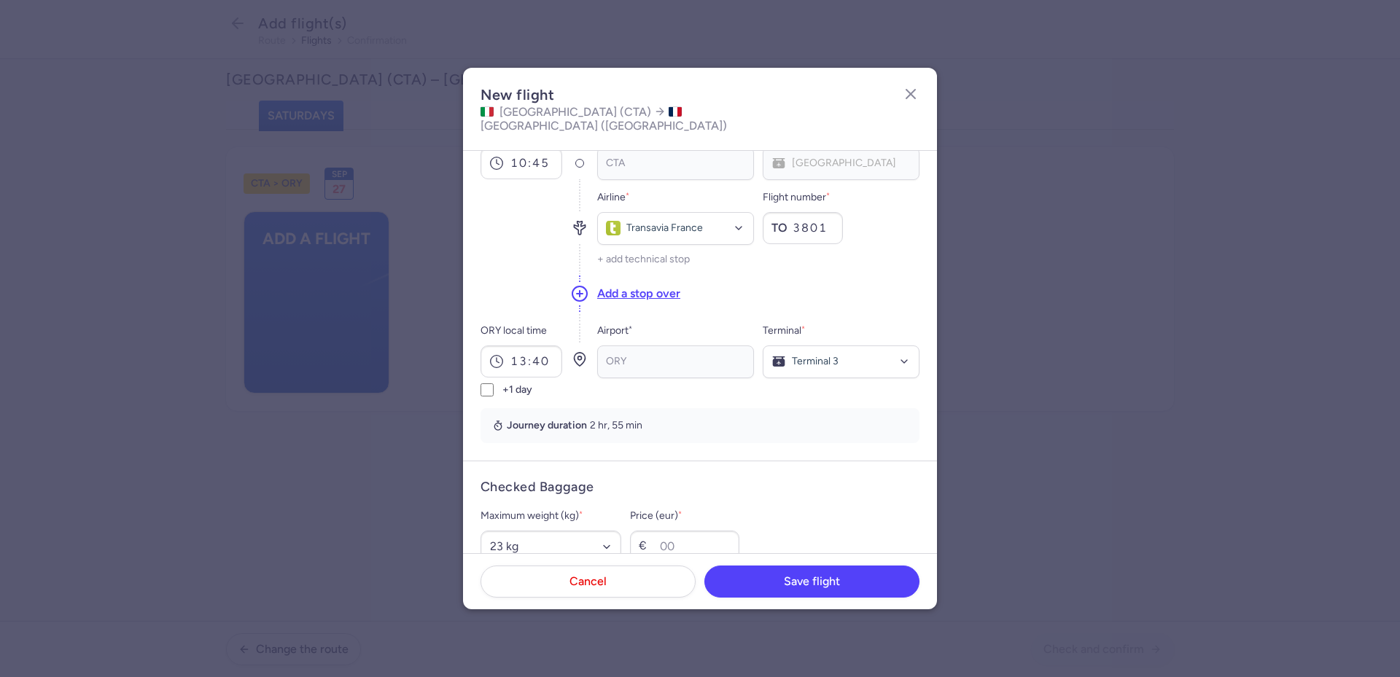
click at [812, 429] on div "Journey duration 2 hr, 55 min" at bounding box center [699, 425] width 439 height 35
click at [610, 532] on select "Select an option 15 kg 16 kg 17 kg 18 kg 19 kg 20 kg 21 kg 22 kg 23 kg 24 kg 25…" at bounding box center [550, 547] width 141 height 32
select select "20"
click at [480, 531] on select "Select an option 15 kg 16 kg 17 kg 18 kg 19 kg 20 kg 21 kg 22 kg 23 kg 24 kg 25…" at bounding box center [550, 547] width 141 height 32
click at [816, 417] on div "Journey duration 2 hr, 55 min" at bounding box center [699, 425] width 421 height 17
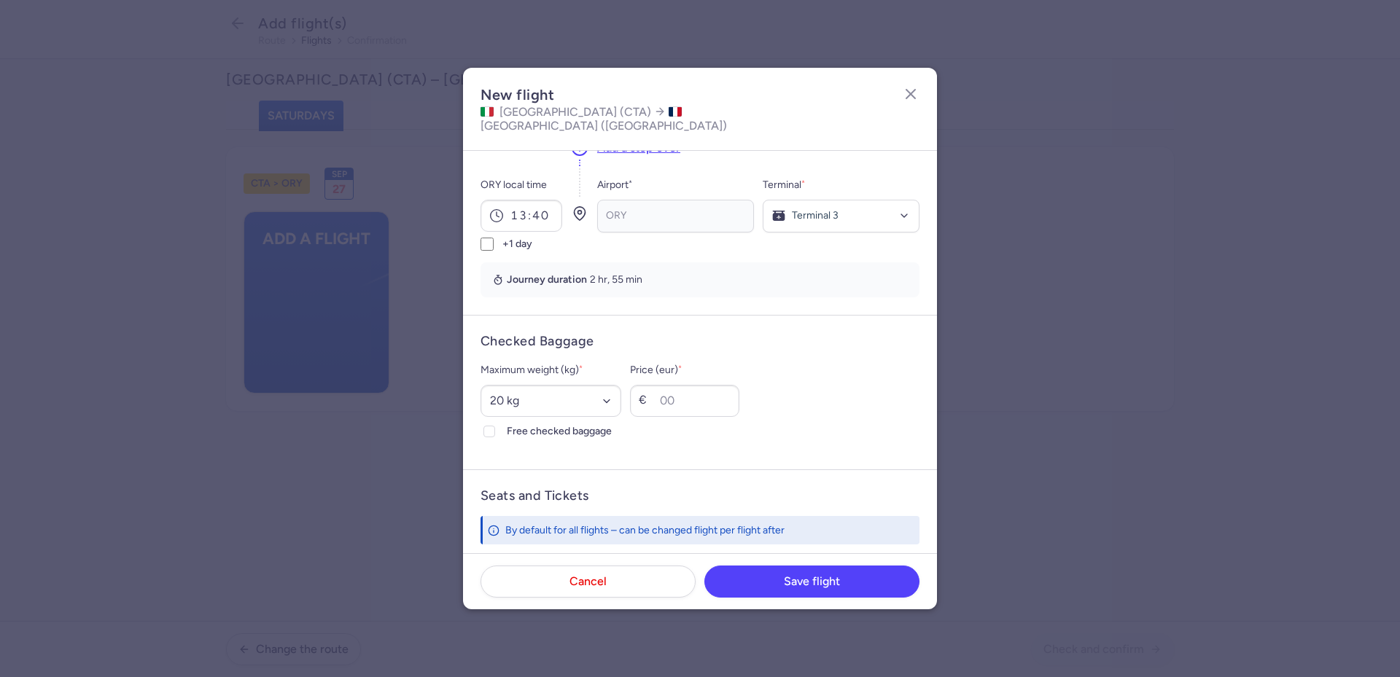
scroll to position [292, 0]
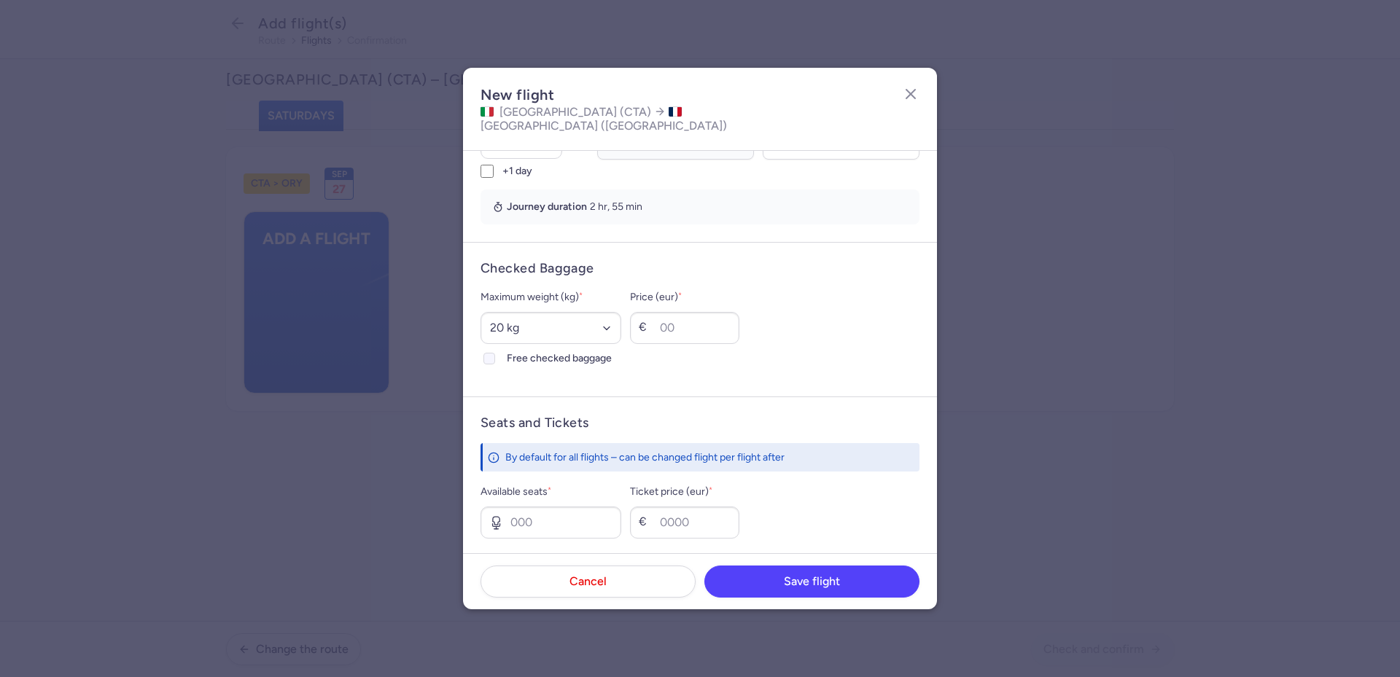
click at [542, 350] on span "Free checked baggage" at bounding box center [564, 358] width 114 height 17
click at [495, 353] on input "Free checked baggage" at bounding box center [489, 359] width 12 height 12
checkbox input "true"
click at [540, 518] on input "Available seats *" at bounding box center [550, 523] width 141 height 32
type input "1"
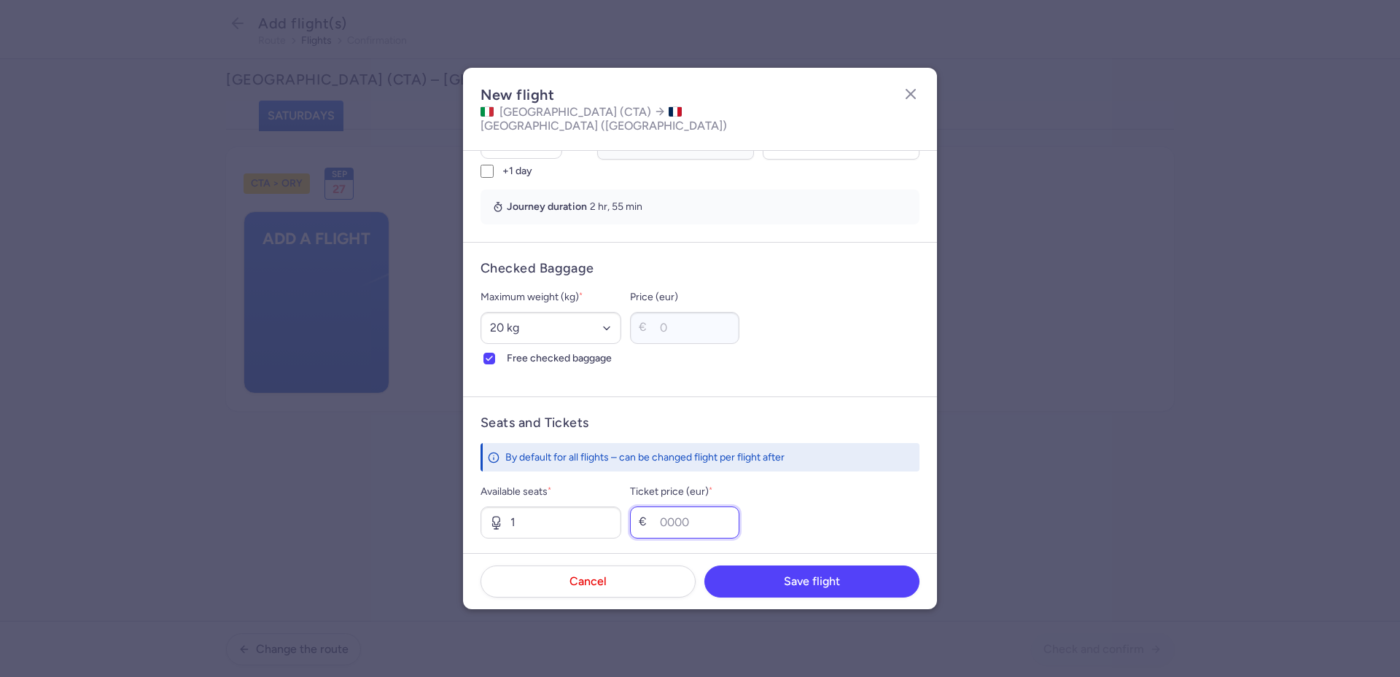
click at [722, 515] on input "Ticket price (eur) *" at bounding box center [684, 523] width 109 height 32
type input "200"
click at [783, 588] on button "Save flight" at bounding box center [811, 581] width 215 height 32
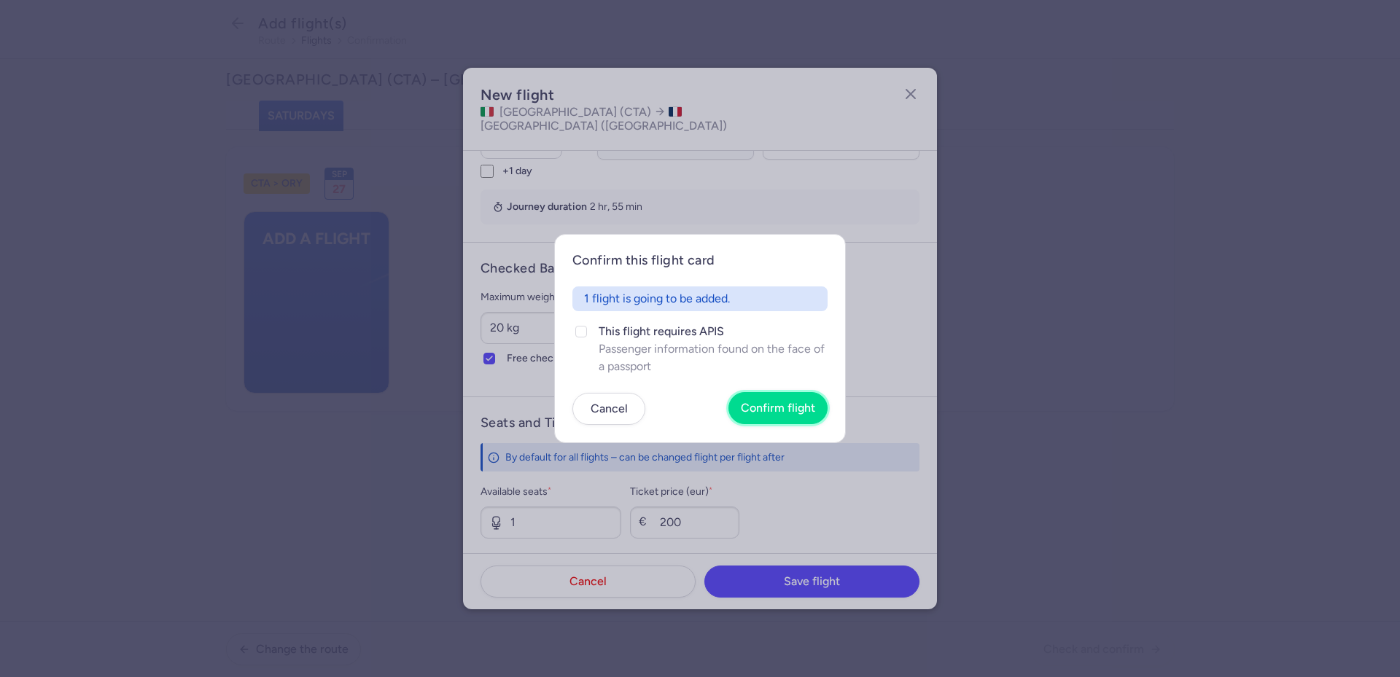
click at [768, 412] on span "Confirm flight" at bounding box center [778, 408] width 74 height 13
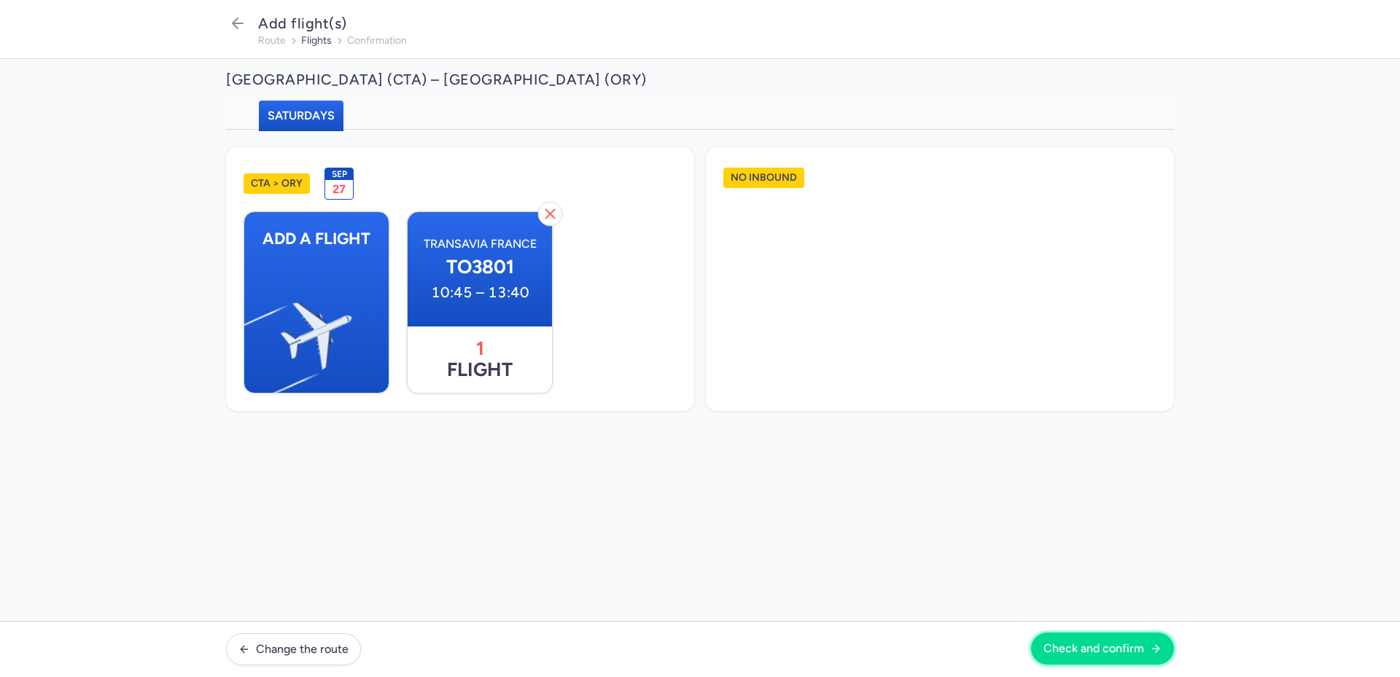
click at [1098, 645] on span "Check and confirm" at bounding box center [1093, 648] width 101 height 13
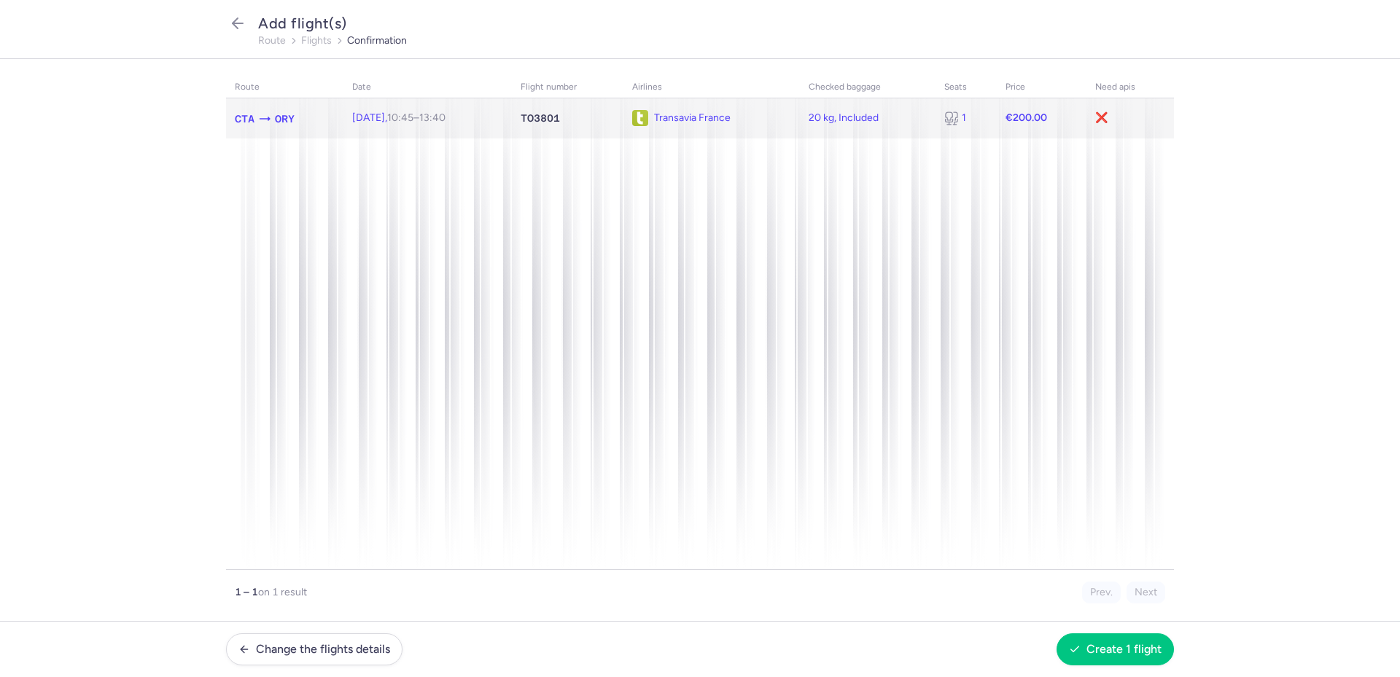
click at [867, 117] on div "20 kg, Included" at bounding box center [867, 118] width 119 height 12
select select "20"
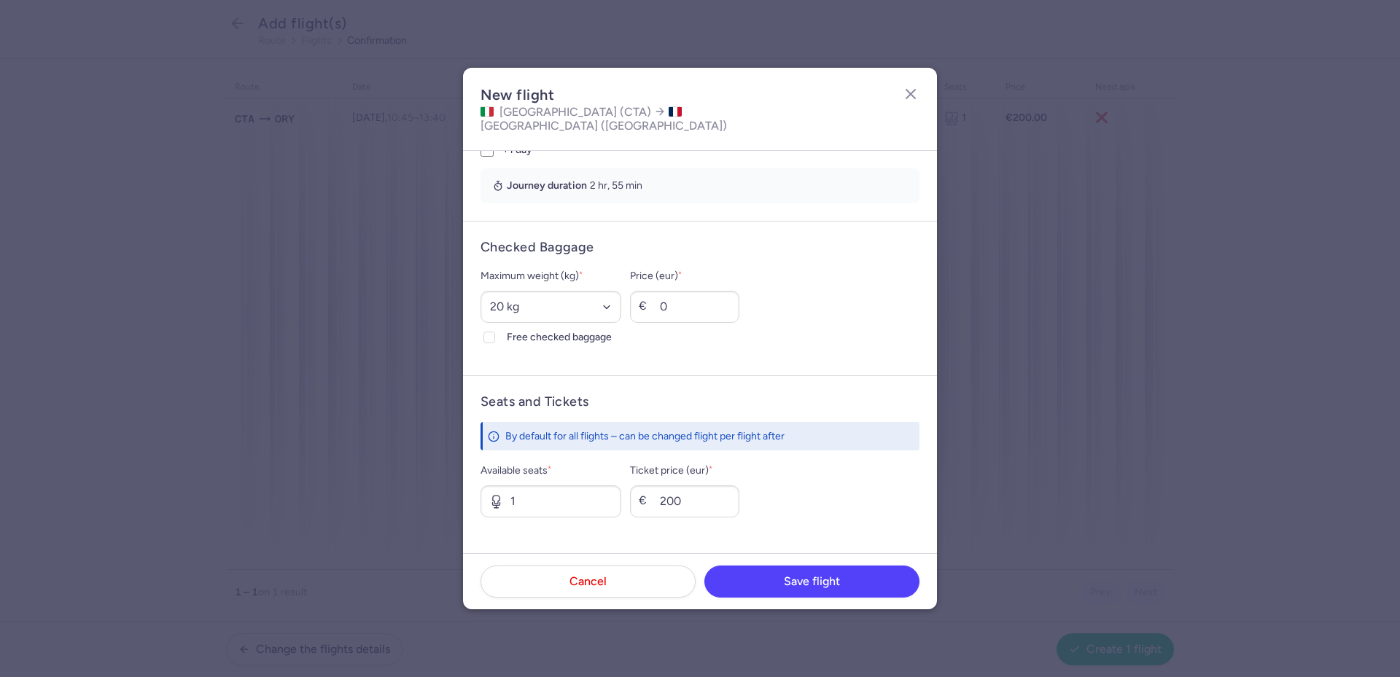
scroll to position [379, 0]
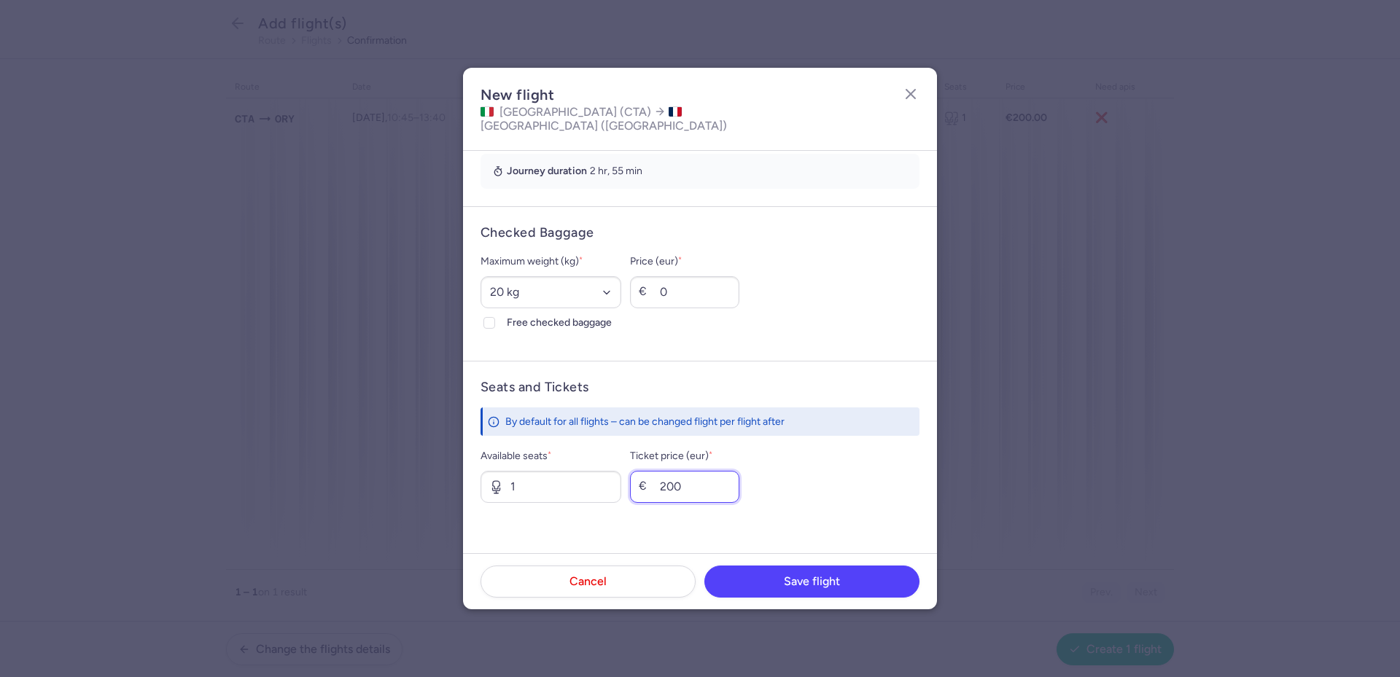
click at [712, 471] on input "200" at bounding box center [684, 487] width 109 height 32
type input "160"
click at [836, 577] on span "Save flight" at bounding box center [812, 580] width 56 height 13
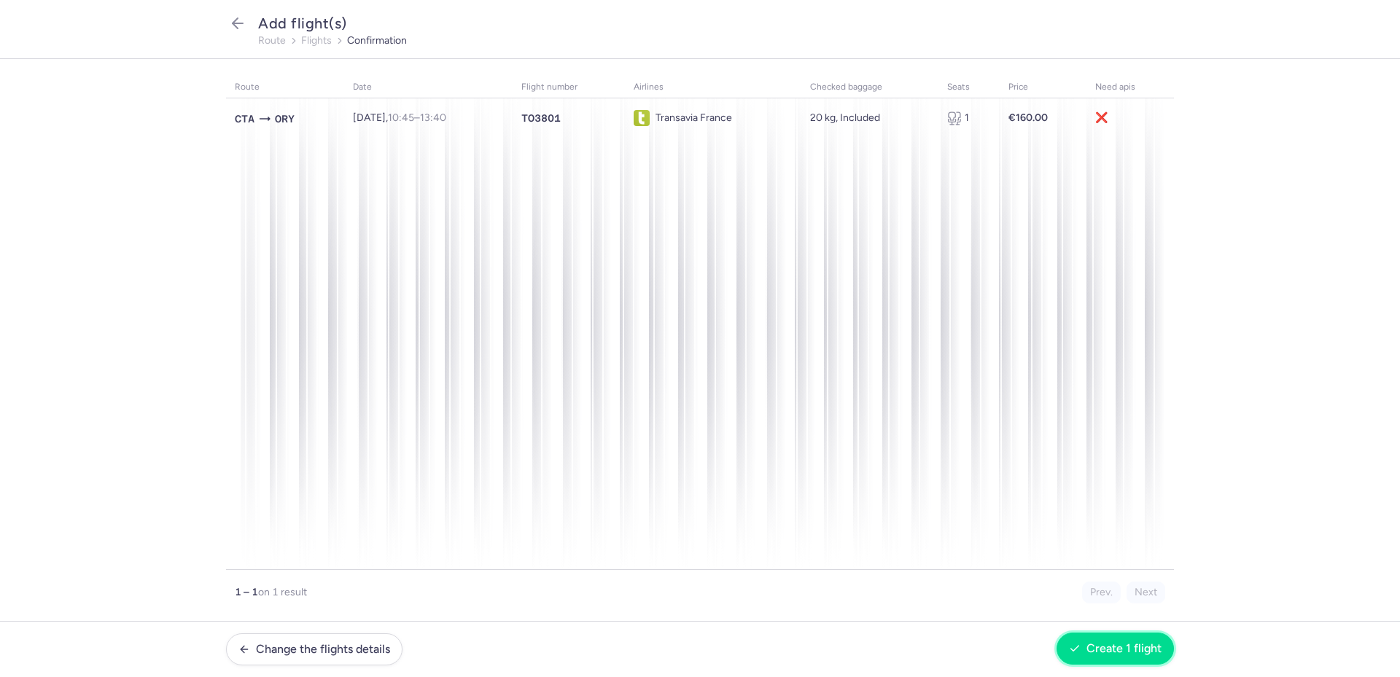
click at [1139, 656] on button "Create 1 flight" at bounding box center [1114, 649] width 117 height 32
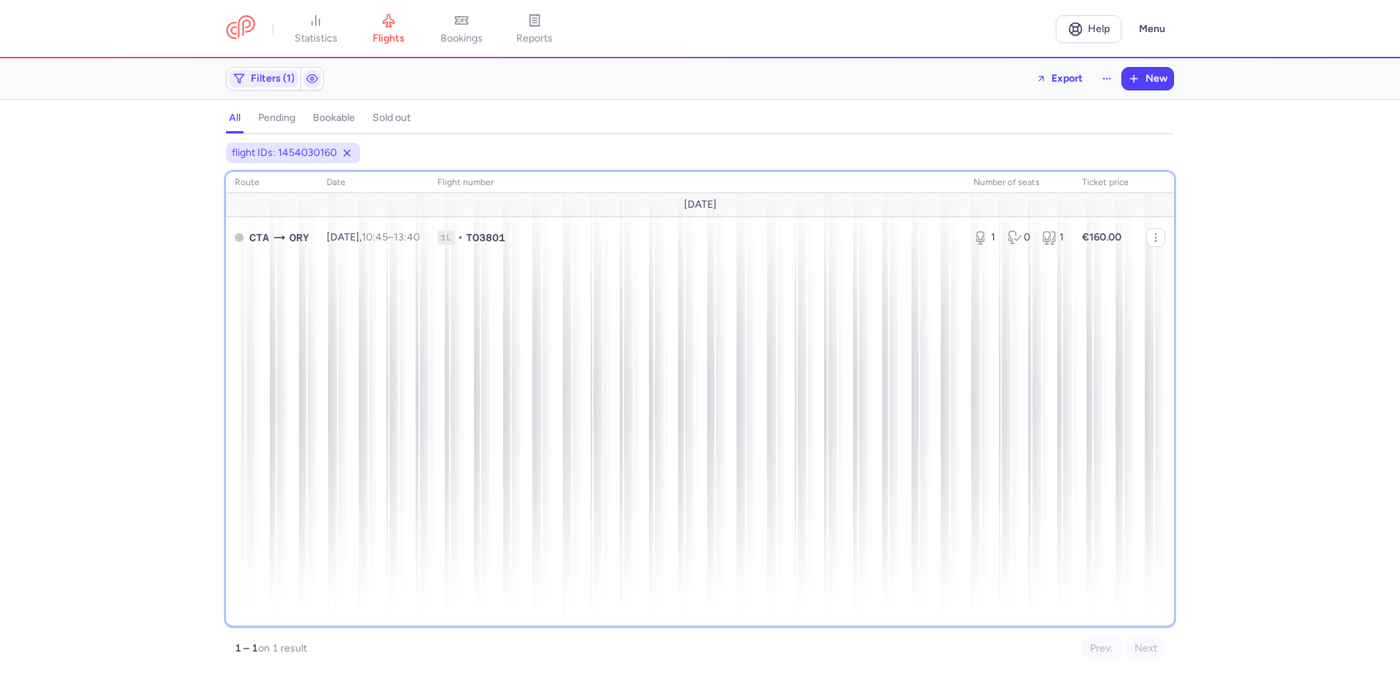
click at [341, 338] on div "route date Flight number number of seats Ticket price [DATE] CTA ORY [DATE] 10:…" at bounding box center [700, 399] width 948 height 454
